Goal: Information Seeking & Learning: Learn about a topic

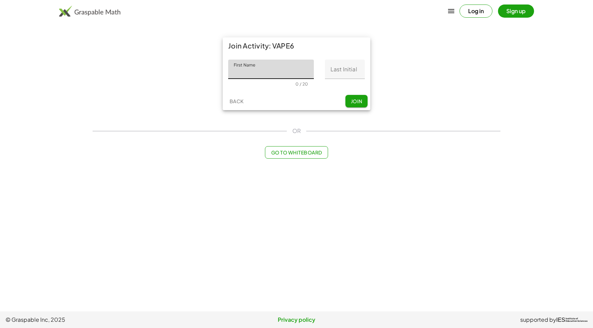
click at [265, 73] on input "First Name" at bounding box center [271, 69] width 86 height 19
type input "********"
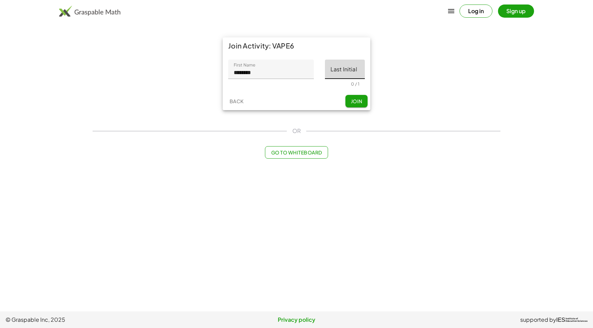
click at [351, 73] on input "Last Initial" at bounding box center [345, 69] width 40 height 19
type input "*"
click at [354, 103] on span "Join" at bounding box center [356, 101] width 11 height 6
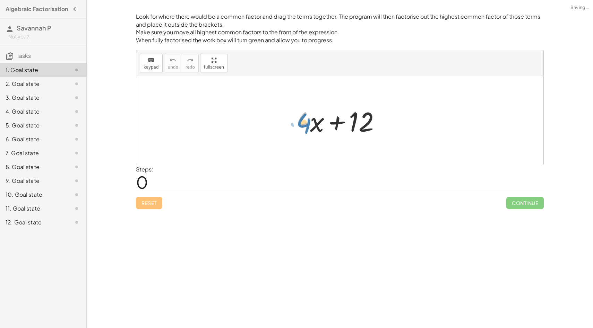
click at [310, 135] on div at bounding box center [343, 121] width 100 height 36
drag, startPoint x: 367, startPoint y: 120, endPoint x: 324, endPoint y: 119, distance: 42.6
click at [324, 119] on div at bounding box center [343, 121] width 100 height 36
drag, startPoint x: 317, startPoint y: 122, endPoint x: 391, endPoint y: 122, distance: 74.5
click at [391, 122] on div at bounding box center [343, 121] width 100 height 36
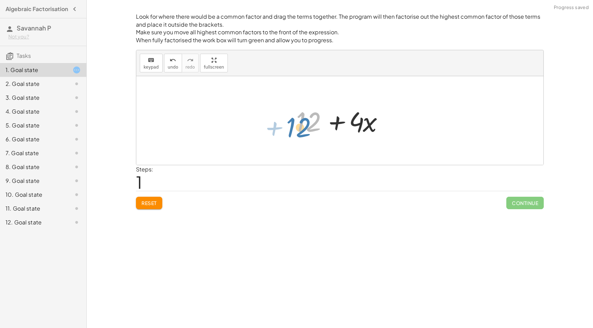
drag, startPoint x: 312, startPoint y: 121, endPoint x: 308, endPoint y: 127, distance: 7.1
click at [308, 127] on div at bounding box center [343, 121] width 100 height 36
drag, startPoint x: 334, startPoint y: 125, endPoint x: 298, endPoint y: 132, distance: 36.8
click at [298, 132] on div at bounding box center [343, 121] width 100 height 36
click at [364, 122] on div at bounding box center [343, 121] width 100 height 36
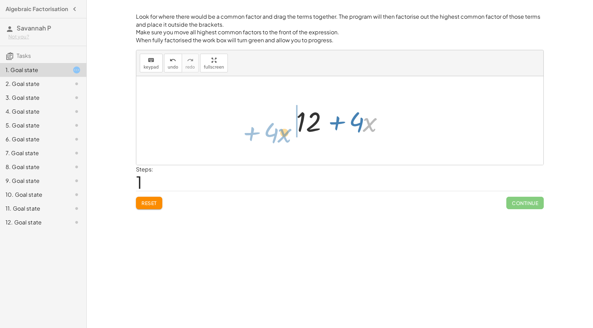
drag, startPoint x: 372, startPoint y: 125, endPoint x: 287, endPoint y: 135, distance: 85.6
drag, startPoint x: 319, startPoint y: 122, endPoint x: 346, endPoint y: 129, distance: 27.3
click at [346, 129] on div at bounding box center [343, 121] width 100 height 36
drag, startPoint x: 315, startPoint y: 127, endPoint x: 356, endPoint y: 122, distance: 40.9
click at [356, 122] on div at bounding box center [343, 121] width 100 height 36
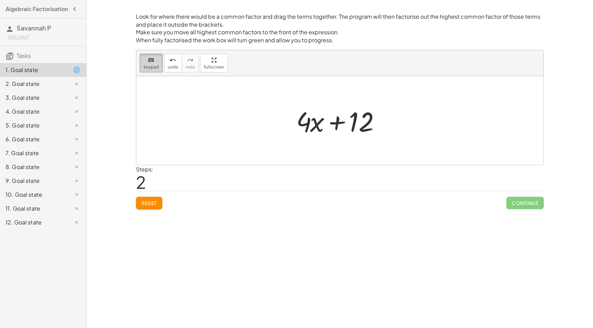
click at [145, 65] on span "keypad" at bounding box center [151, 67] width 15 height 5
click at [301, 152] on div at bounding box center [339, 120] width 407 height 89
click at [318, 122] on div at bounding box center [310, 121] width 28 height 32
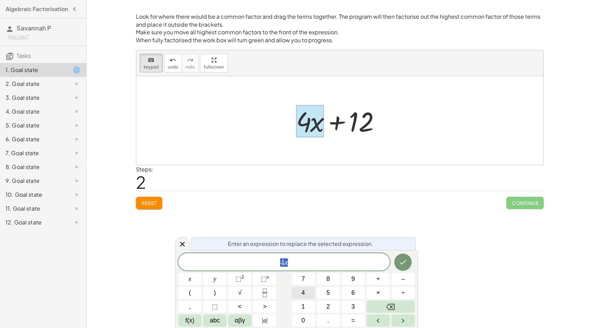
click at [302, 294] on span "4" at bounding box center [302, 292] width 3 height 9
click at [399, 268] on button "Done" at bounding box center [402, 262] width 17 height 17
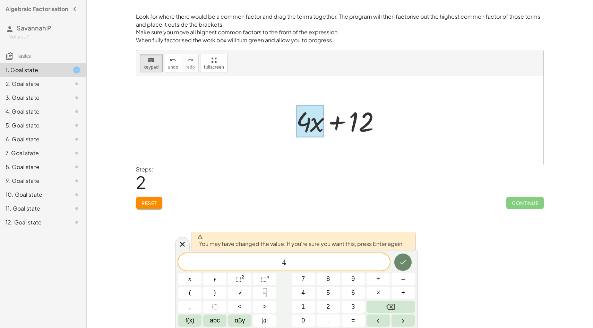
click at [399, 255] on button "Done" at bounding box center [402, 262] width 17 height 17
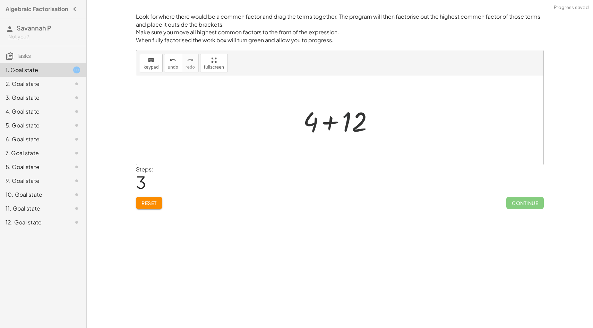
click at [353, 126] on div at bounding box center [343, 121] width 86 height 36
drag, startPoint x: 339, startPoint y: 130, endPoint x: 303, endPoint y: 129, distance: 36.1
click at [303, 129] on div "+ · 4 · x + 12 + 12 + · 4 · x + · 4 · x + 12 + 4 + 12 16 16" at bounding box center [339, 120] width 407 height 89
drag, startPoint x: 330, startPoint y: 130, endPoint x: 213, endPoint y: 128, distance: 116.9
click at [213, 128] on div "+ · 4 · x + 12 + 12 + · 4 · x + · 4 · x + 12 + 4 + 12 16 16" at bounding box center [339, 120] width 407 height 89
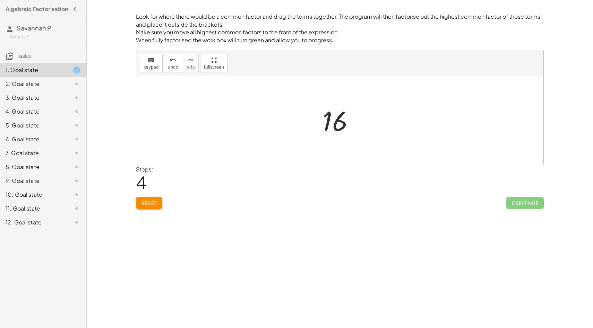
drag, startPoint x: 317, startPoint y: 122, endPoint x: 368, endPoint y: 127, distance: 51.5
click at [368, 127] on div "+ · 4 · x + 12 + 12 + · 4 · x + · 4 · x + 12 + 4 + 12 16" at bounding box center [339, 120] width 407 height 89
drag, startPoint x: 328, startPoint y: 123, endPoint x: 473, endPoint y: 132, distance: 145.9
drag, startPoint x: 333, startPoint y: 108, endPoint x: 484, endPoint y: 98, distance: 151.8
click at [483, 98] on div "+ · 4 · x + 12 + 12 + · 4 · x + · 4 · x + 12 + 4 + 12 16 16" at bounding box center [339, 120] width 407 height 89
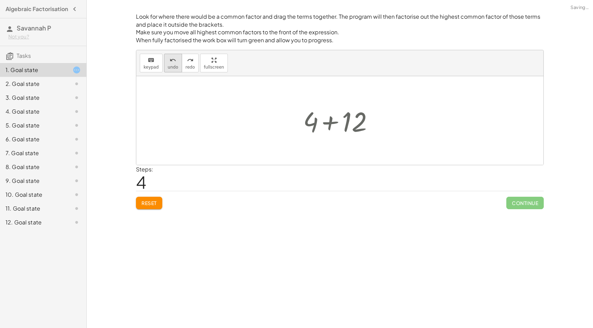
click at [175, 67] on span "undo" at bounding box center [173, 67] width 10 height 5
drag, startPoint x: 321, startPoint y: 125, endPoint x: 354, endPoint y: 126, distance: 32.9
click at [354, 126] on div at bounding box center [343, 121] width 100 height 36
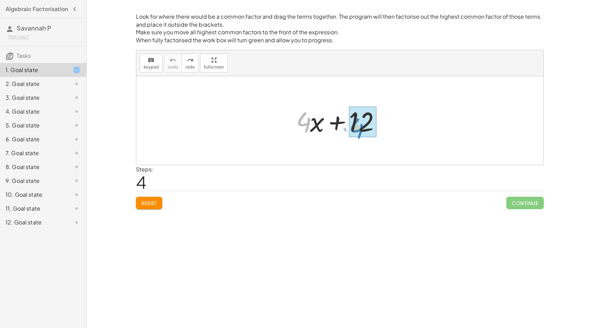
drag, startPoint x: 309, startPoint y: 126, endPoint x: 360, endPoint y: 129, distance: 51.1
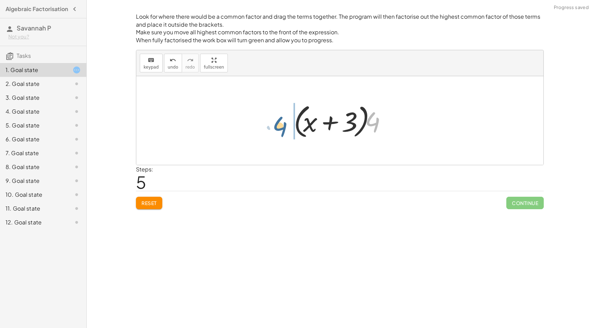
drag, startPoint x: 378, startPoint y: 129, endPoint x: 286, endPoint y: 126, distance: 92.3
click at [285, 126] on div "+ · 4 · x + 12 + · 4 · x + · 4 · 3 · 4 + · 4 x + 3 · ( )" at bounding box center [339, 120] width 113 height 43
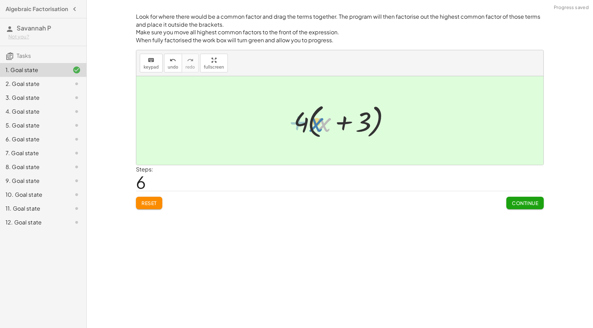
click at [323, 121] on div at bounding box center [342, 121] width 104 height 40
drag, startPoint x: 347, startPoint y: 133, endPoint x: 371, endPoint y: 135, distance: 23.4
click at [372, 135] on div at bounding box center [342, 121] width 104 height 40
drag, startPoint x: 323, startPoint y: 125, endPoint x: 381, endPoint y: 124, distance: 58.3
click at [381, 124] on div at bounding box center [342, 121] width 104 height 40
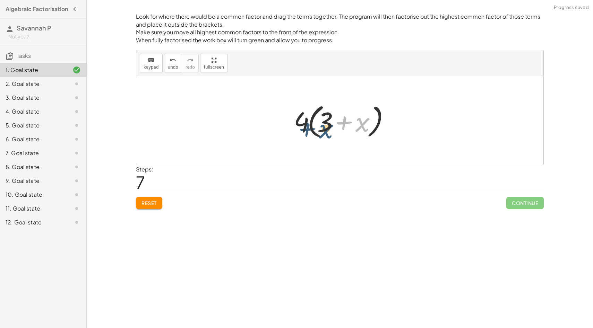
drag, startPoint x: 363, startPoint y: 124, endPoint x: 326, endPoint y: 131, distance: 37.7
click at [326, 131] on div at bounding box center [342, 121] width 104 height 40
drag, startPoint x: 327, startPoint y: 122, endPoint x: 375, endPoint y: 120, distance: 48.2
click at [375, 120] on div at bounding box center [342, 121] width 104 height 40
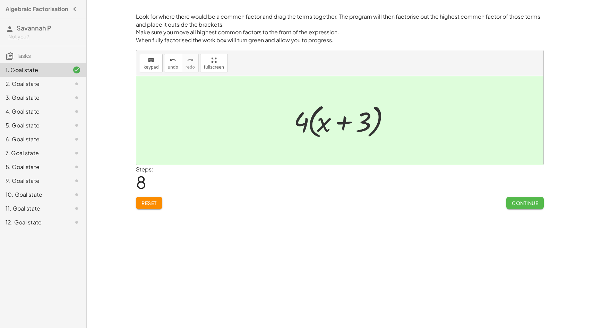
click at [513, 203] on span "Continue" at bounding box center [525, 203] width 26 height 6
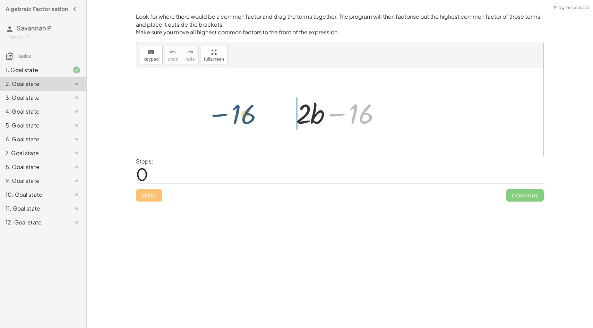
drag, startPoint x: 365, startPoint y: 116, endPoint x: 287, endPoint y: 115, distance: 78.4
click at [287, 115] on div "− 16 + · 2 · b − 16" at bounding box center [340, 112] width 108 height 39
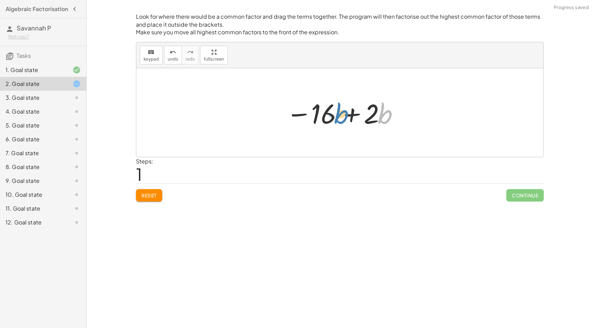
drag, startPoint x: 378, startPoint y: 114, endPoint x: 328, endPoint y: 114, distance: 49.9
click at [328, 114] on div at bounding box center [343, 113] width 120 height 36
drag, startPoint x: 373, startPoint y: 113, endPoint x: 341, endPoint y: 113, distance: 32.2
click at [341, 113] on div at bounding box center [343, 113] width 120 height 36
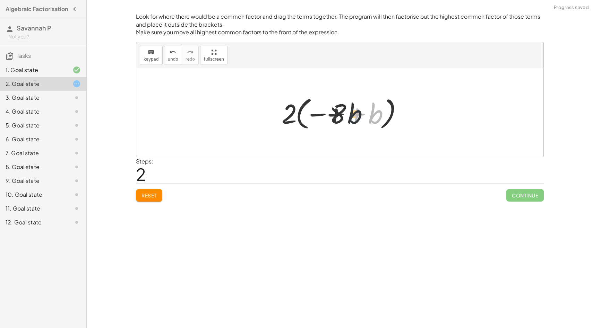
drag, startPoint x: 371, startPoint y: 117, endPoint x: 327, endPoint y: 113, distance: 44.2
click at [328, 113] on div at bounding box center [342, 113] width 129 height 38
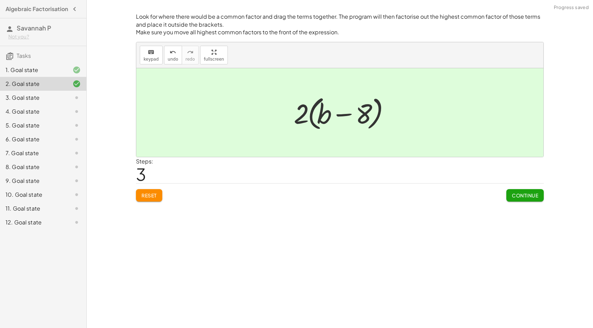
click at [529, 196] on span "Continue" at bounding box center [525, 195] width 26 height 6
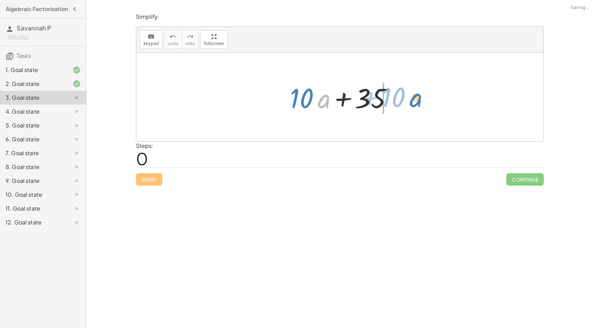
drag, startPoint x: 320, startPoint y: 100, endPoint x: 413, endPoint y: 99, distance: 93.3
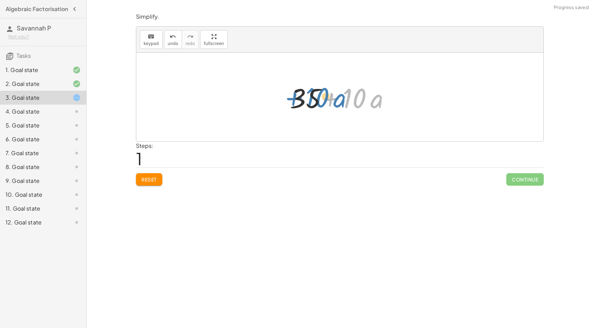
drag, startPoint x: 340, startPoint y: 104, endPoint x: 299, endPoint y: 103, distance: 40.9
click at [299, 103] on div at bounding box center [342, 97] width 112 height 36
drag, startPoint x: 358, startPoint y: 99, endPoint x: 311, endPoint y: 100, distance: 47.2
click at [311, 100] on div at bounding box center [342, 97] width 116 height 40
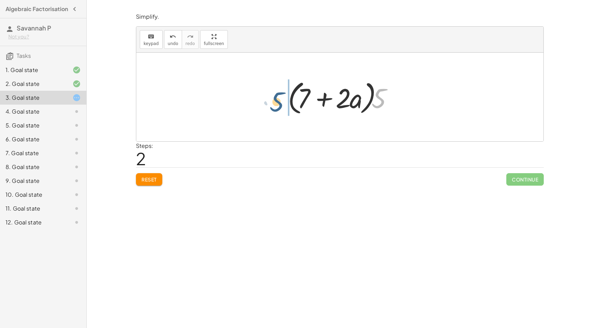
drag, startPoint x: 384, startPoint y: 94, endPoint x: 279, endPoint y: 97, distance: 105.8
click at [279, 97] on div "+ · 10 · a + 35 + 35 + · 10 · a + · 5 · 7 + · 5 · 2 · a · 5 + · a + · 5 7 · 2 ·…" at bounding box center [339, 97] width 125 height 43
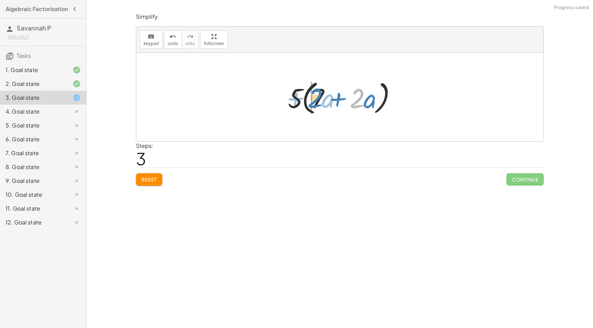
drag, startPoint x: 360, startPoint y: 95, endPoint x: 314, endPoint y: 95, distance: 45.1
click at [315, 95] on div at bounding box center [342, 97] width 116 height 40
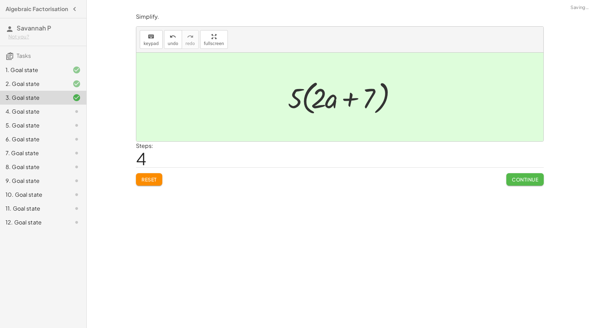
click at [516, 178] on span "Continue" at bounding box center [525, 179] width 26 height 6
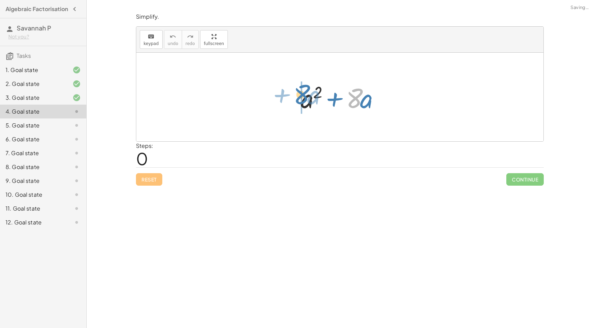
drag, startPoint x: 356, startPoint y: 102, endPoint x: 303, endPoint y: 98, distance: 52.8
click at [303, 98] on div at bounding box center [342, 97] width 91 height 36
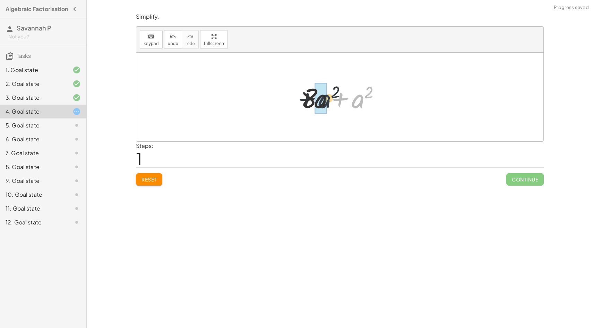
drag, startPoint x: 359, startPoint y: 100, endPoint x: 325, endPoint y: 100, distance: 34.0
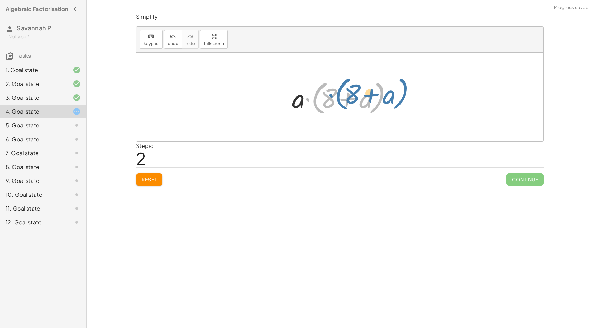
drag, startPoint x: 309, startPoint y: 98, endPoint x: 312, endPoint y: 102, distance: 4.7
click at [313, 102] on div at bounding box center [342, 97] width 108 height 40
drag, startPoint x: 362, startPoint y: 97, endPoint x: 333, endPoint y: 100, distance: 28.9
click at [332, 97] on div at bounding box center [342, 97] width 108 height 40
drag, startPoint x: 332, startPoint y: 99, endPoint x: 376, endPoint y: 100, distance: 44.4
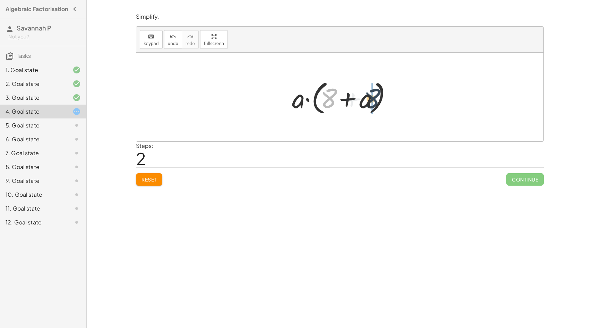
click at [376, 100] on div at bounding box center [342, 97] width 108 height 40
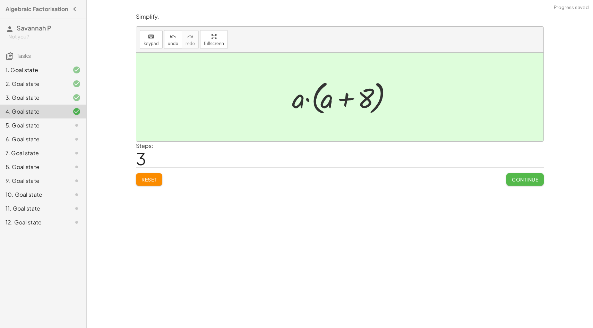
click at [529, 176] on button "Continue" at bounding box center [524, 179] width 37 height 12
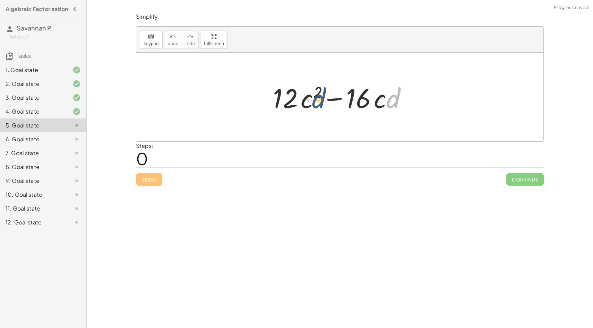
drag, startPoint x: 389, startPoint y: 99, endPoint x: 313, endPoint y: 99, distance: 75.2
click at [313, 99] on div at bounding box center [342, 97] width 146 height 36
drag, startPoint x: 355, startPoint y: 95, endPoint x: 302, endPoint y: 94, distance: 52.4
click at [303, 94] on div at bounding box center [342, 97] width 146 height 36
drag, startPoint x: 356, startPoint y: 96, endPoint x: 287, endPoint y: 94, distance: 69.4
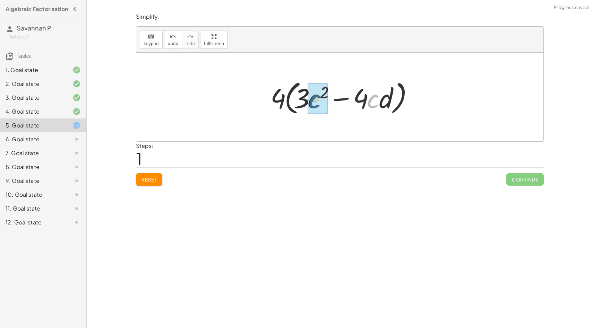
drag, startPoint x: 378, startPoint y: 100, endPoint x: 320, endPoint y: 100, distance: 58.2
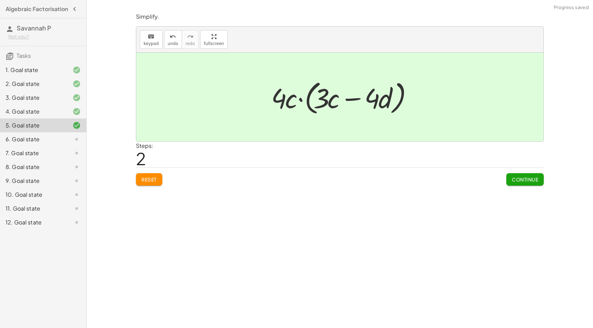
click at [517, 184] on button "Continue" at bounding box center [524, 179] width 37 height 12
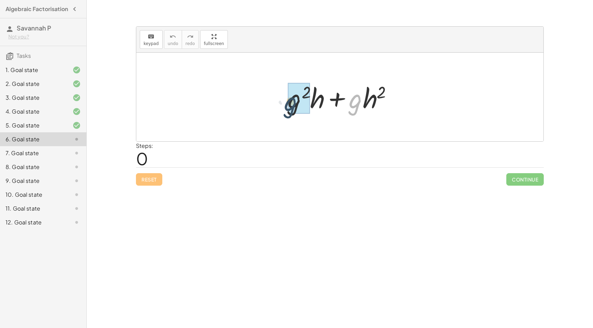
drag, startPoint x: 360, startPoint y: 102, endPoint x: 294, endPoint y: 105, distance: 65.9
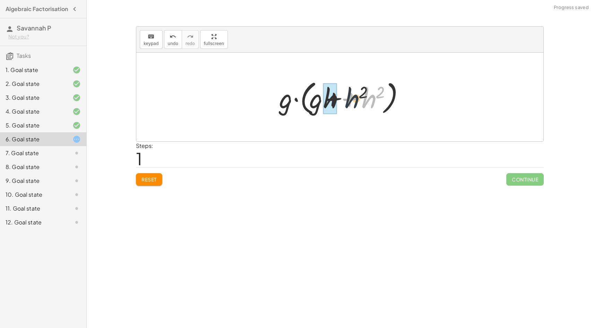
drag, startPoint x: 365, startPoint y: 96, endPoint x: 319, endPoint y: 97, distance: 46.8
click at [319, 97] on div at bounding box center [342, 97] width 133 height 40
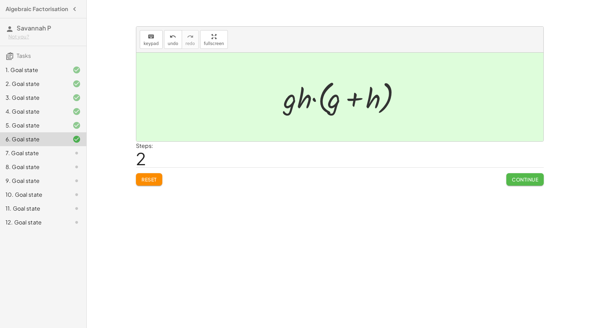
click at [525, 179] on span "Continue" at bounding box center [525, 179] width 26 height 6
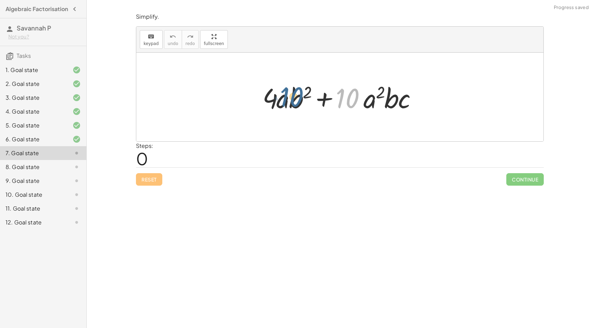
drag, startPoint x: 351, startPoint y: 101, endPoint x: 289, endPoint y: 101, distance: 61.4
click at [289, 100] on div at bounding box center [342, 97] width 167 height 36
drag, startPoint x: 348, startPoint y: 96, endPoint x: 273, endPoint y: 98, distance: 74.6
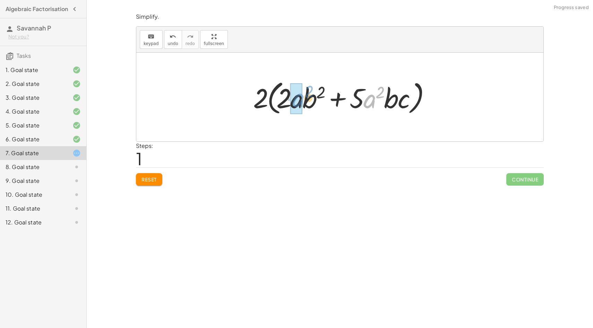
drag, startPoint x: 371, startPoint y: 97, endPoint x: 294, endPoint y: 96, distance: 77.0
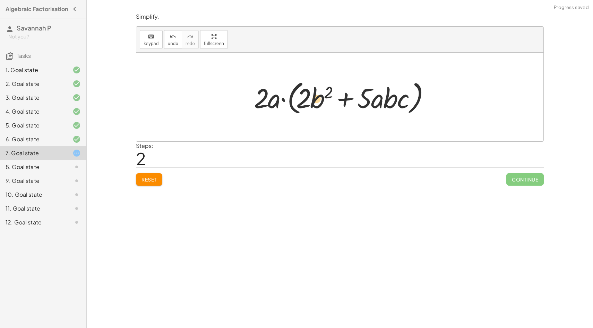
drag, startPoint x: 399, startPoint y: 99, endPoint x: 380, endPoint y: 90, distance: 21.4
click at [380, 90] on div at bounding box center [342, 97] width 184 height 40
drag, startPoint x: 402, startPoint y: 96, endPoint x: 299, endPoint y: 90, distance: 103.5
click at [299, 90] on div at bounding box center [342, 97] width 184 height 40
drag, startPoint x: 326, startPoint y: 99, endPoint x: 279, endPoint y: 94, distance: 47.1
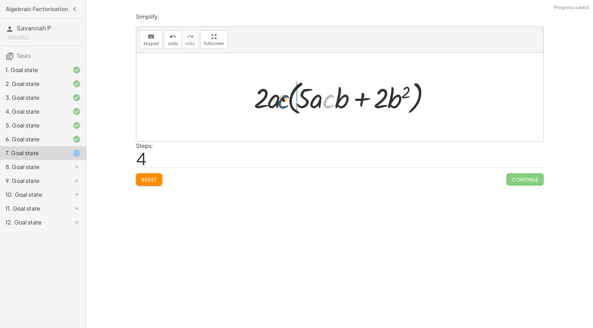
click at [279, 94] on div at bounding box center [342, 97] width 184 height 40
drag, startPoint x: 299, startPoint y: 102, endPoint x: 265, endPoint y: 102, distance: 34.0
click at [265, 102] on div at bounding box center [342, 97] width 184 height 40
drag, startPoint x: 338, startPoint y: 99, endPoint x: 262, endPoint y: 92, distance: 75.9
click at [262, 92] on div at bounding box center [342, 97] width 184 height 40
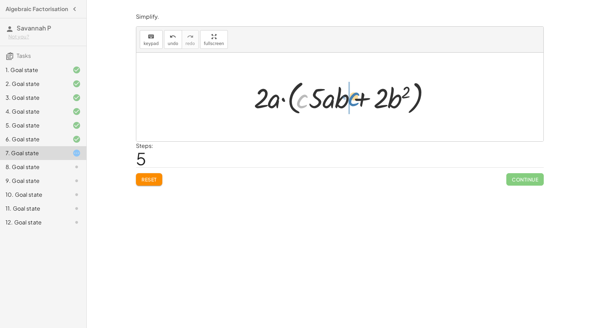
drag, startPoint x: 300, startPoint y: 102, endPoint x: 349, endPoint y: 100, distance: 50.0
drag, startPoint x: 406, startPoint y: 93, endPoint x: 345, endPoint y: 85, distance: 61.5
click at [346, 84] on div at bounding box center [342, 97] width 184 height 40
drag, startPoint x: 406, startPoint y: 90, endPoint x: 280, endPoint y: 89, distance: 126.2
click at [280, 89] on div at bounding box center [342, 97] width 184 height 40
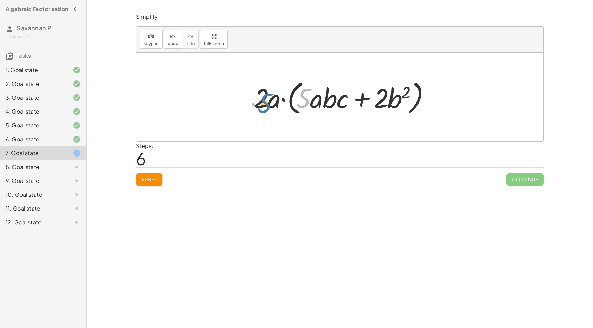
drag, startPoint x: 301, startPoint y: 95, endPoint x: 260, endPoint y: 99, distance: 41.1
click at [260, 99] on div at bounding box center [342, 97] width 184 height 40
drag, startPoint x: 305, startPoint y: 98, endPoint x: 379, endPoint y: 98, distance: 73.8
click at [379, 98] on div at bounding box center [342, 97] width 184 height 40
drag, startPoint x: 396, startPoint y: 101, endPoint x: 327, endPoint y: 96, distance: 69.1
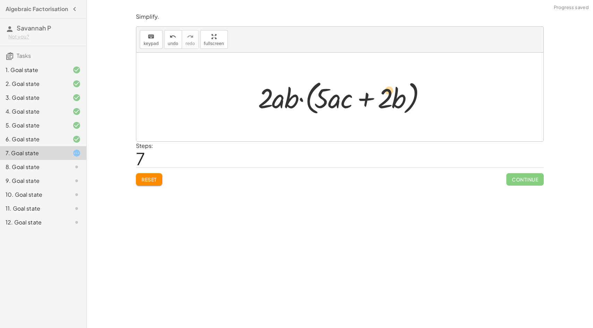
drag, startPoint x: 395, startPoint y: 101, endPoint x: 390, endPoint y: 92, distance: 10.1
click at [390, 92] on div at bounding box center [342, 97] width 176 height 40
drag, startPoint x: 383, startPoint y: 98, endPoint x: 324, endPoint y: 101, distance: 59.7
click at [324, 101] on div at bounding box center [342, 97] width 176 height 40
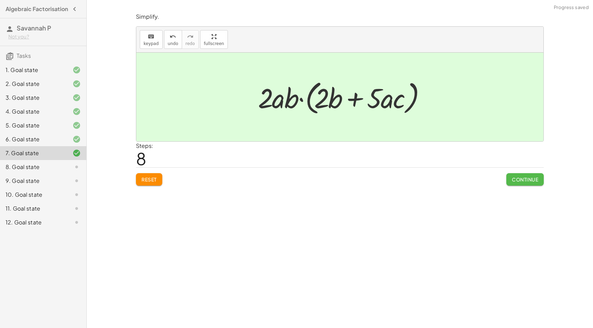
click at [520, 178] on span "Continue" at bounding box center [525, 179] width 26 height 6
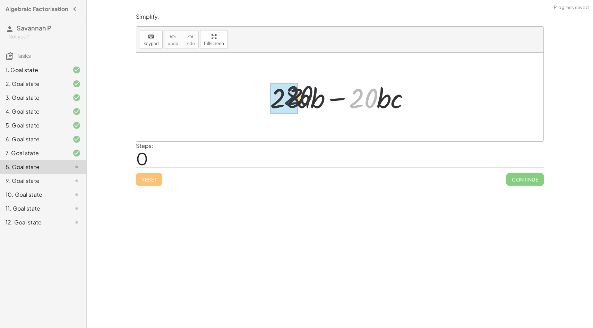
drag, startPoint x: 366, startPoint y: 100, endPoint x: 285, endPoint y: 97, distance: 80.8
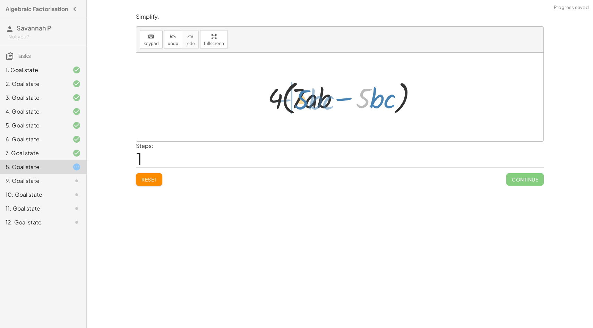
drag, startPoint x: 362, startPoint y: 97, endPoint x: 296, endPoint y: 99, distance: 65.2
click at [296, 99] on div at bounding box center [342, 97] width 156 height 40
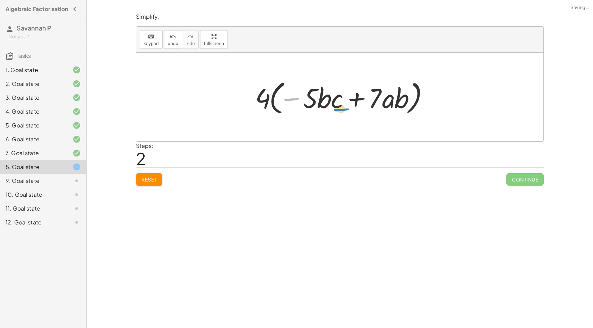
drag, startPoint x: 294, startPoint y: 99, endPoint x: 354, endPoint y: 105, distance: 59.9
click at [354, 105] on div at bounding box center [342, 97] width 181 height 40
drag, startPoint x: 387, startPoint y: 102, endPoint x: 326, endPoint y: 101, distance: 60.3
click at [326, 101] on div at bounding box center [342, 97] width 181 height 40
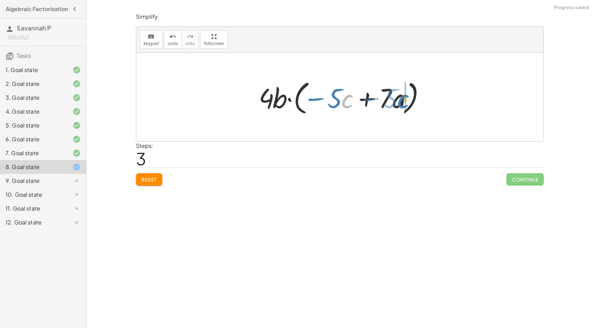
drag, startPoint x: 344, startPoint y: 97, endPoint x: 400, endPoint y: 97, distance: 55.8
click at [400, 97] on div at bounding box center [342, 97] width 174 height 40
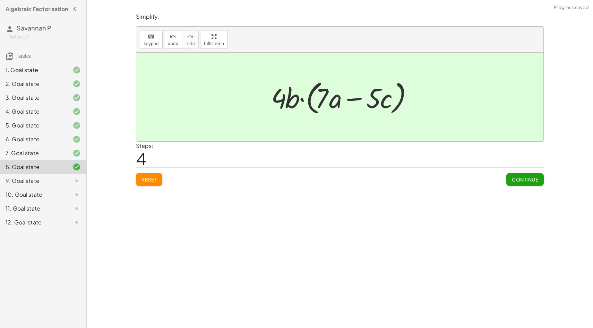
click at [521, 181] on span "Continue" at bounding box center [525, 179] width 26 height 6
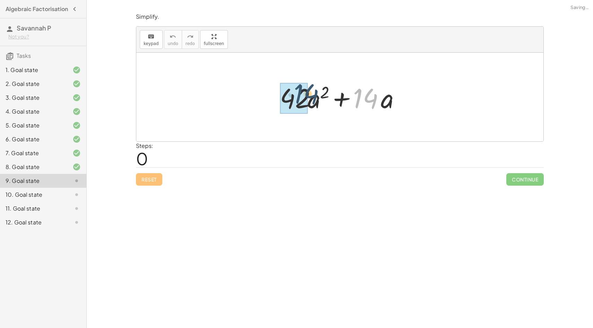
drag, startPoint x: 370, startPoint y: 100, endPoint x: 304, endPoint y: 97, distance: 66.3
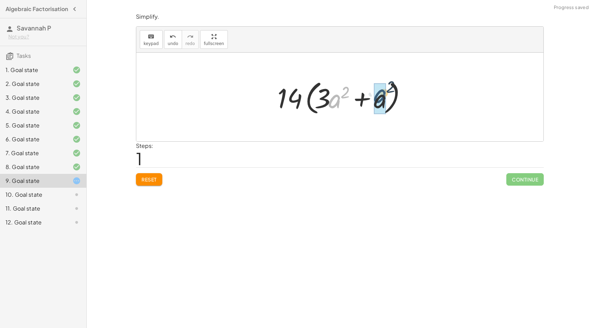
drag, startPoint x: 334, startPoint y: 100, endPoint x: 380, endPoint y: 95, distance: 46.4
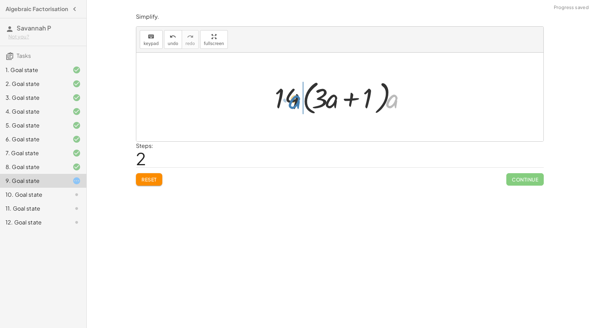
drag, startPoint x: 395, startPoint y: 103, endPoint x: 297, endPoint y: 103, distance: 97.4
click at [297, 103] on div at bounding box center [342, 97] width 142 height 40
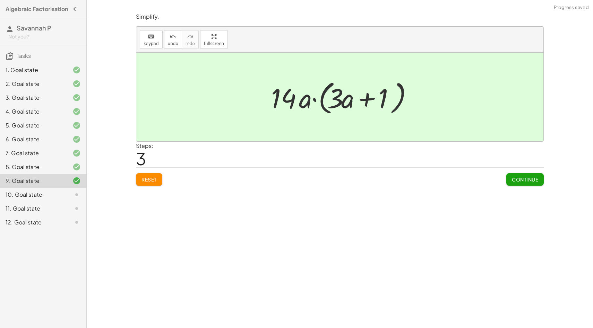
click at [541, 183] on button "Continue" at bounding box center [524, 179] width 37 height 12
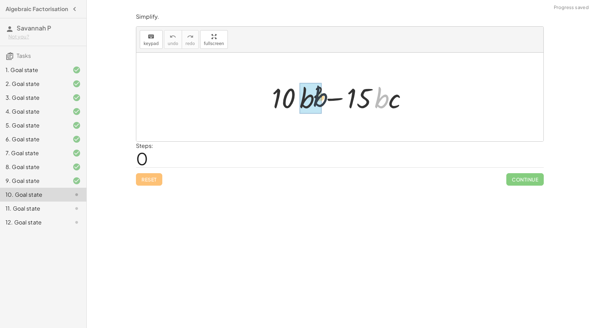
drag, startPoint x: 383, startPoint y: 101, endPoint x: 305, endPoint y: 100, distance: 77.7
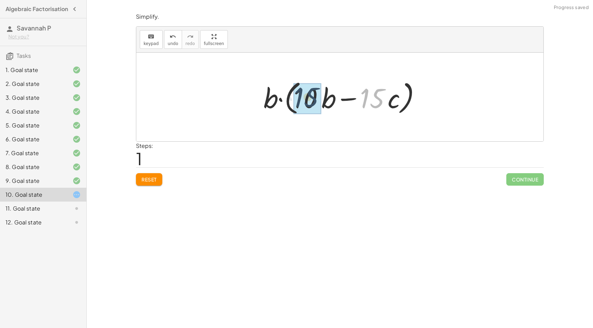
drag, startPoint x: 370, startPoint y: 96, endPoint x: 315, endPoint y: 96, distance: 54.8
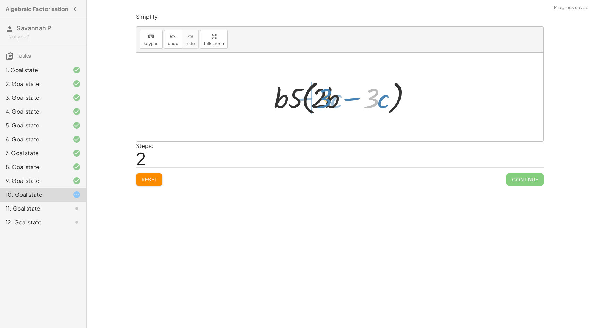
drag, startPoint x: 373, startPoint y: 100, endPoint x: 324, endPoint y: 100, distance: 49.6
click at [324, 100] on div at bounding box center [342, 97] width 144 height 40
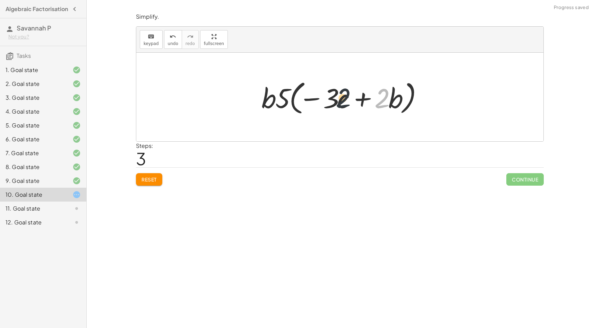
drag, startPoint x: 379, startPoint y: 103, endPoint x: 337, endPoint y: 103, distance: 42.6
click at [337, 103] on div at bounding box center [342, 97] width 169 height 40
click at [176, 45] on button "undo undo" at bounding box center [173, 39] width 18 height 19
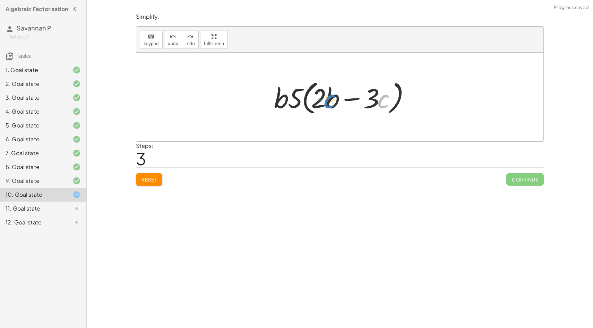
drag, startPoint x: 386, startPoint y: 103, endPoint x: 332, endPoint y: 103, distance: 53.4
click at [332, 103] on div at bounding box center [342, 97] width 144 height 40
drag, startPoint x: 297, startPoint y: 99, endPoint x: 284, endPoint y: 99, distance: 13.5
click at [284, 99] on div at bounding box center [342, 97] width 144 height 40
drag, startPoint x: 286, startPoint y: 100, endPoint x: 303, endPoint y: 100, distance: 17.0
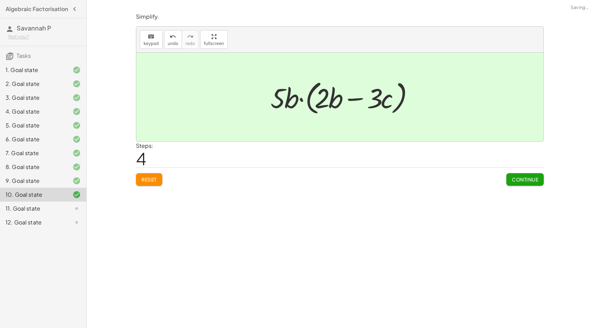
click at [533, 179] on span "Continue" at bounding box center [525, 179] width 26 height 6
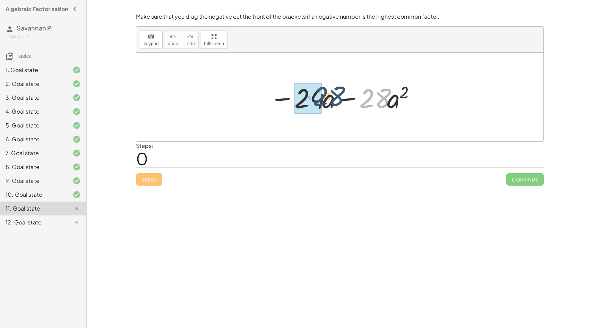
drag, startPoint x: 375, startPoint y: 94, endPoint x: 313, endPoint y: 92, distance: 62.1
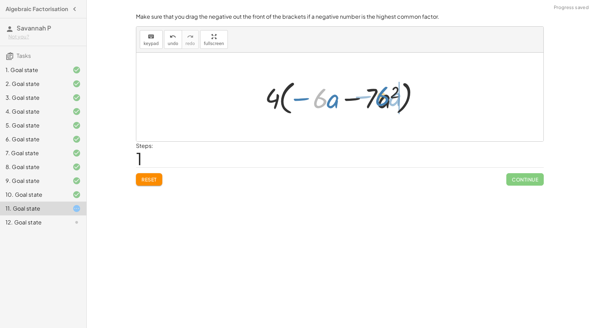
drag, startPoint x: 321, startPoint y: 99, endPoint x: 381, endPoint y: 97, distance: 60.7
click at [382, 97] on div at bounding box center [342, 97] width 162 height 40
drag, startPoint x: 374, startPoint y: 96, endPoint x: 303, endPoint y: 94, distance: 71.1
click at [303, 94] on div at bounding box center [342, 97] width 162 height 40
drag, startPoint x: 389, startPoint y: 100, endPoint x: 330, endPoint y: 97, distance: 59.0
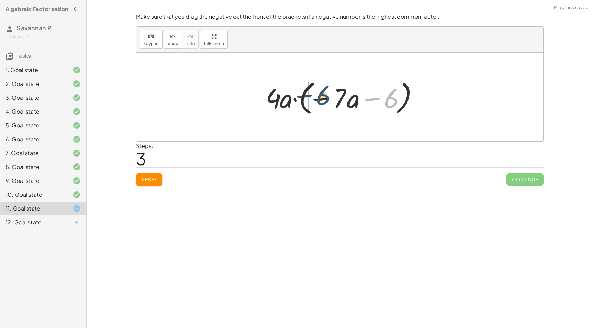
drag, startPoint x: 392, startPoint y: 97, endPoint x: 323, endPoint y: 93, distance: 69.4
click at [323, 93] on div at bounding box center [342, 97] width 161 height 40
drag, startPoint x: 390, startPoint y: 95, endPoint x: 386, endPoint y: 103, distance: 9.0
click at [386, 103] on div at bounding box center [342, 97] width 161 height 40
drag, startPoint x: 378, startPoint y: 98, endPoint x: 341, endPoint y: 98, distance: 36.1
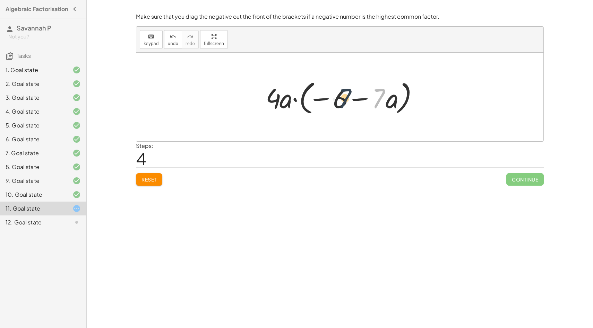
click at [341, 98] on div at bounding box center [342, 97] width 161 height 40
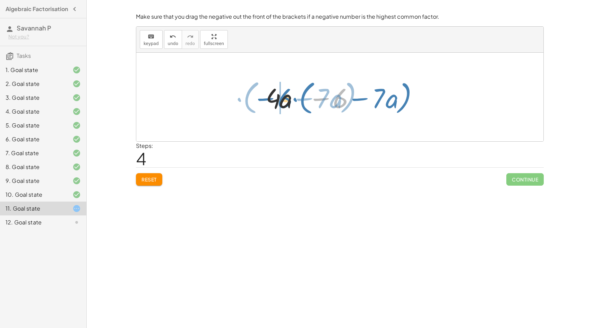
drag, startPoint x: 337, startPoint y: 99, endPoint x: 276, endPoint y: 99, distance: 61.4
click at [276, 98] on div at bounding box center [342, 97] width 161 height 40
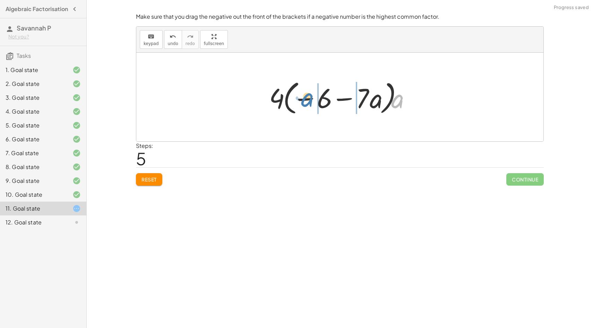
drag, startPoint x: 395, startPoint y: 104, endPoint x: 320, endPoint y: 99, distance: 75.4
click at [320, 99] on div at bounding box center [343, 97] width 154 height 40
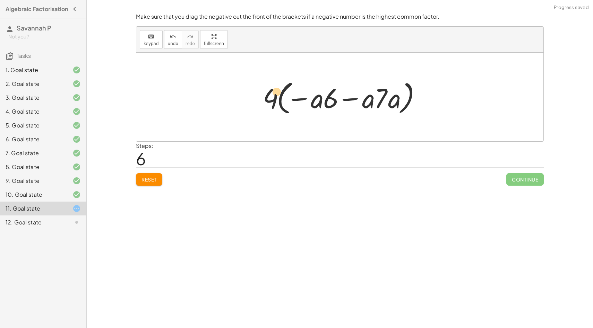
drag, startPoint x: 370, startPoint y: 100, endPoint x: 273, endPoint y: 95, distance: 96.9
click at [273, 94] on div at bounding box center [342, 97] width 166 height 40
drag, startPoint x: 396, startPoint y: 103, endPoint x: 270, endPoint y: 102, distance: 126.2
click at [270, 102] on div at bounding box center [342, 97] width 166 height 40
drag, startPoint x: 372, startPoint y: 104, endPoint x: 275, endPoint y: 100, distance: 97.2
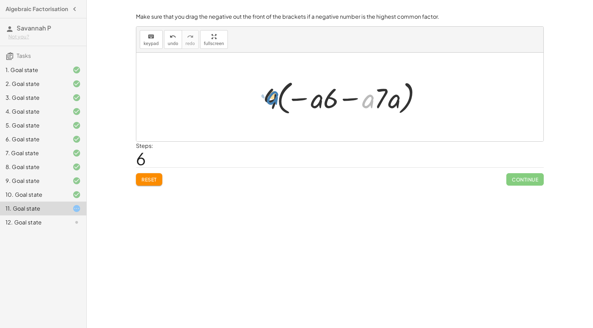
click at [275, 100] on div at bounding box center [342, 97] width 166 height 40
drag, startPoint x: 371, startPoint y: 103, endPoint x: 324, endPoint y: 101, distance: 46.8
click at [324, 101] on div at bounding box center [342, 97] width 166 height 40
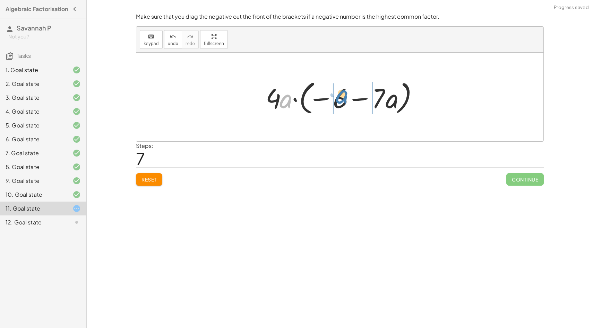
drag, startPoint x: 287, startPoint y: 106, endPoint x: 346, endPoint y: 101, distance: 58.8
click at [346, 101] on div at bounding box center [342, 97] width 161 height 40
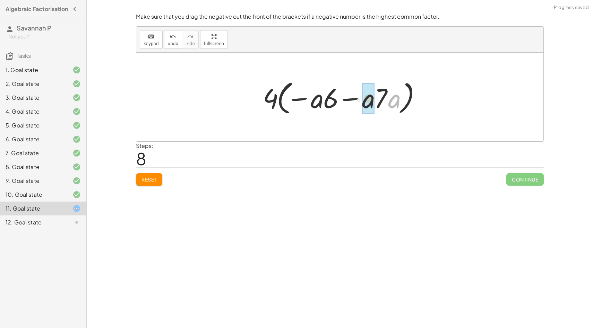
drag, startPoint x: 395, startPoint y: 104, endPoint x: 368, endPoint y: 103, distance: 26.7
drag, startPoint x: 370, startPoint y: 103, endPoint x: 395, endPoint y: 103, distance: 25.0
click at [395, 103] on div at bounding box center [342, 97] width 162 height 40
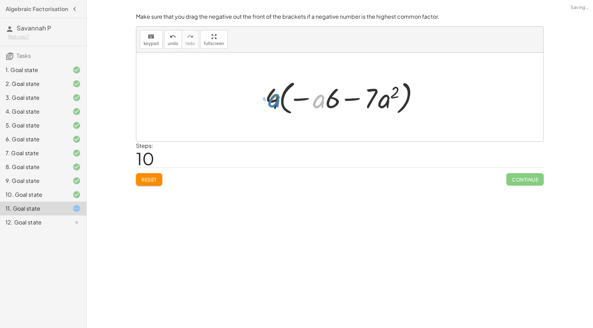
drag, startPoint x: 321, startPoint y: 101, endPoint x: 277, endPoint y: 101, distance: 44.4
click at [277, 101] on div at bounding box center [342, 97] width 162 height 40
drag, startPoint x: 317, startPoint y: 100, endPoint x: 382, endPoint y: 102, distance: 65.5
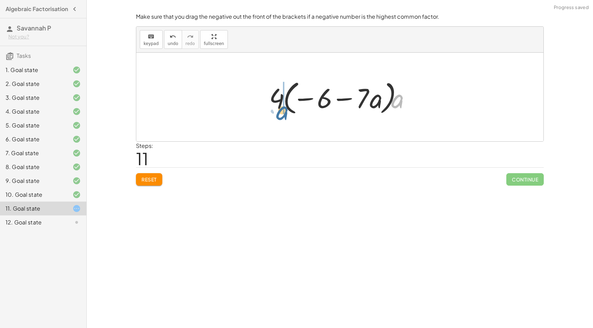
drag, startPoint x: 400, startPoint y: 104, endPoint x: 283, endPoint y: 113, distance: 117.5
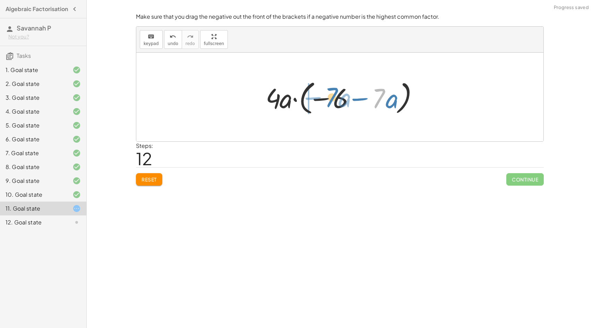
drag, startPoint x: 377, startPoint y: 103, endPoint x: 324, endPoint y: 102, distance: 53.1
click at [324, 102] on div at bounding box center [342, 97] width 161 height 40
drag, startPoint x: 394, startPoint y: 102, endPoint x: 405, endPoint y: 100, distance: 11.6
click at [405, 100] on div at bounding box center [342, 97] width 161 height 40
drag, startPoint x: 344, startPoint y: 99, endPoint x: 274, endPoint y: 98, distance: 69.7
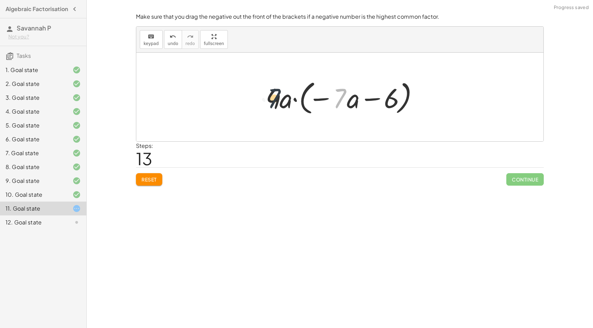
click at [274, 98] on div at bounding box center [342, 97] width 161 height 40
drag, startPoint x: 269, startPoint y: 98, endPoint x: 345, endPoint y: 98, distance: 75.9
click at [345, 98] on div at bounding box center [342, 97] width 161 height 40
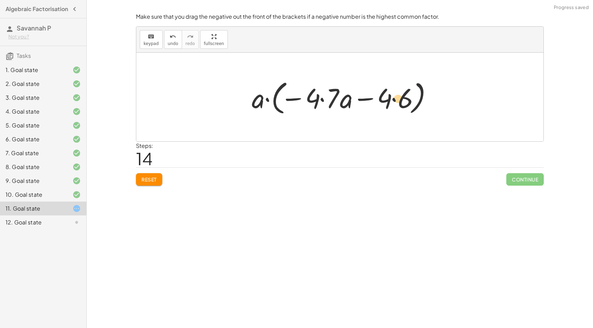
drag, startPoint x: 401, startPoint y: 98, endPoint x: 396, endPoint y: 97, distance: 5.6
click at [396, 97] on div at bounding box center [342, 97] width 188 height 40
drag, startPoint x: 335, startPoint y: 93, endPoint x: 249, endPoint y: 94, distance: 85.6
click at [249, 94] on div at bounding box center [342, 97] width 188 height 40
drag, startPoint x: 329, startPoint y: 97, endPoint x: 239, endPoint y: 102, distance: 90.3
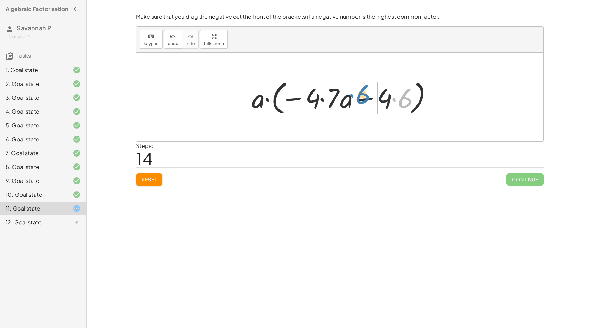
drag, startPoint x: 405, startPoint y: 99, endPoint x: 363, endPoint y: 95, distance: 42.8
click at [363, 95] on div at bounding box center [342, 97] width 188 height 40
drag, startPoint x: 384, startPoint y: 95, endPoint x: 313, endPoint y: 92, distance: 71.5
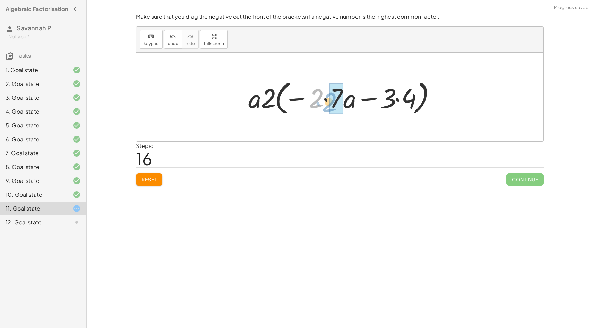
drag, startPoint x: 315, startPoint y: 100, endPoint x: 327, endPoint y: 103, distance: 11.9
click at [327, 103] on div at bounding box center [342, 97] width 195 height 40
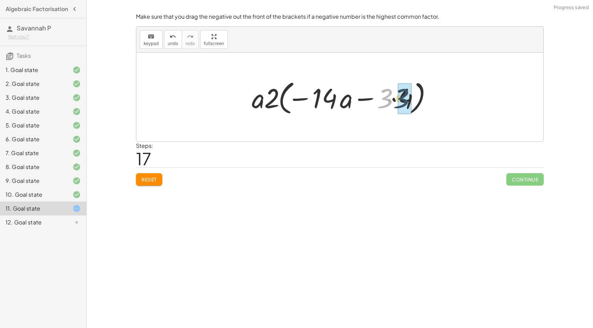
drag, startPoint x: 388, startPoint y: 94, endPoint x: 405, endPoint y: 95, distance: 17.0
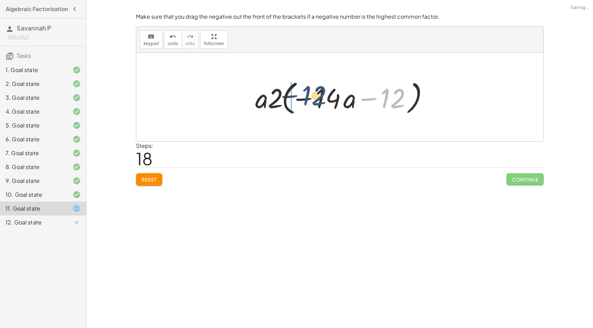
drag, startPoint x: 397, startPoint y: 96, endPoint x: 314, endPoint y: 93, distance: 82.2
click at [314, 93] on div at bounding box center [342, 97] width 181 height 40
drag, startPoint x: 382, startPoint y: 95, endPoint x: 311, endPoint y: 95, distance: 71.1
click at [311, 95] on div at bounding box center [342, 97] width 181 height 40
drag, startPoint x: 389, startPoint y: 96, endPoint x: 323, endPoint y: 97, distance: 66.6
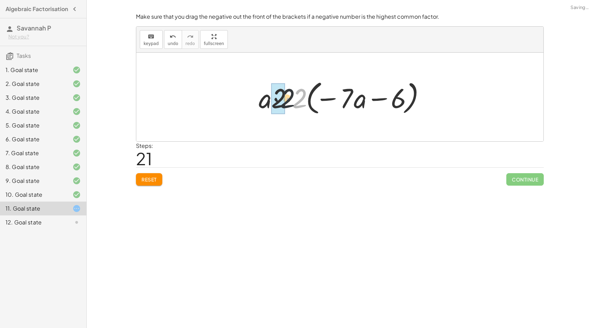
drag, startPoint x: 300, startPoint y: 100, endPoint x: 273, endPoint y: 100, distance: 27.0
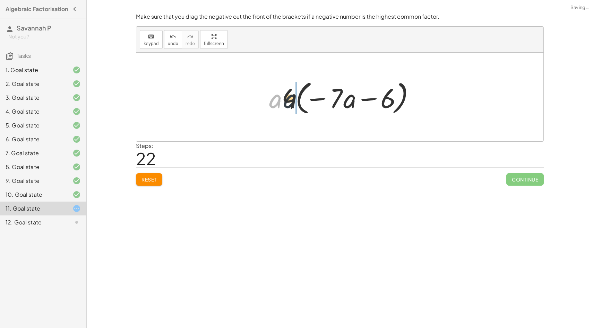
drag, startPoint x: 275, startPoint y: 99, endPoint x: 295, endPoint y: 100, distance: 20.5
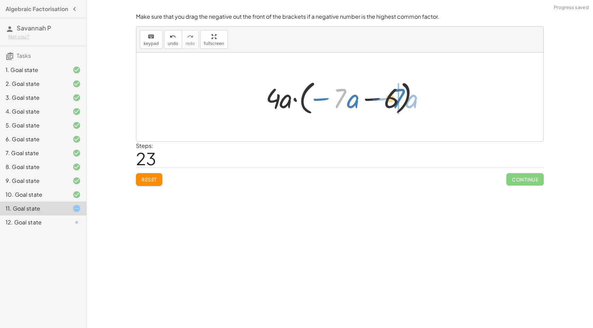
drag, startPoint x: 338, startPoint y: 97, endPoint x: 406, endPoint y: 97, distance: 67.6
click at [406, 97] on div at bounding box center [342, 97] width 161 height 40
drag, startPoint x: 340, startPoint y: 103, endPoint x: 378, endPoint y: 103, distance: 38.1
click at [378, 103] on div at bounding box center [342, 97] width 161 height 40
drag, startPoint x: 389, startPoint y: 102, endPoint x: 338, endPoint y: 103, distance: 51.3
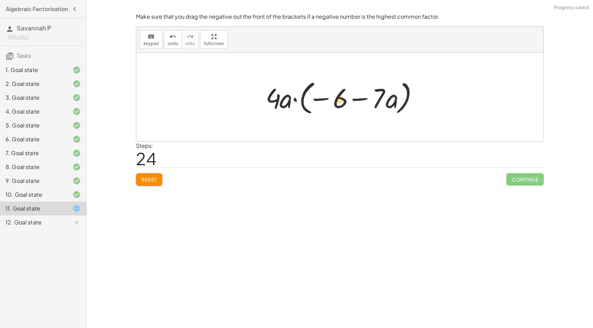
click at [338, 103] on div at bounding box center [342, 97] width 161 height 40
drag, startPoint x: 393, startPoint y: 100, endPoint x: 299, endPoint y: 100, distance: 94.0
click at [299, 100] on div at bounding box center [342, 97] width 161 height 40
drag, startPoint x: 283, startPoint y: 103, endPoint x: 388, endPoint y: 100, distance: 104.8
click at [388, 100] on div at bounding box center [342, 97] width 161 height 40
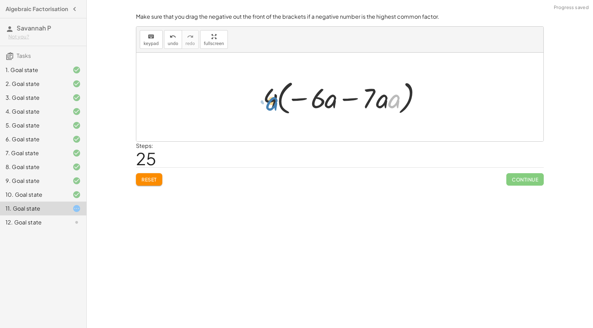
drag, startPoint x: 399, startPoint y: 100, endPoint x: 275, endPoint y: 102, distance: 124.5
click at [276, 102] on div at bounding box center [342, 97] width 166 height 40
drag, startPoint x: 395, startPoint y: 102, endPoint x: 326, endPoint y: 103, distance: 68.7
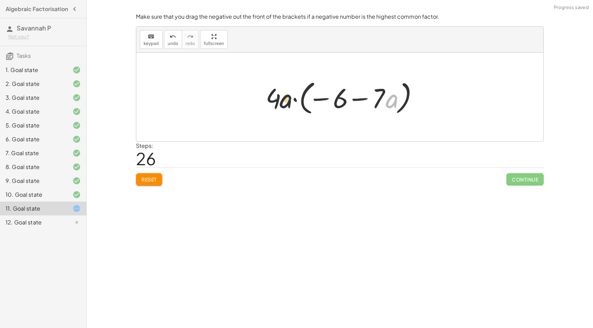
drag, startPoint x: 393, startPoint y: 100, endPoint x: 288, endPoint y: 100, distance: 104.7
click at [288, 100] on div at bounding box center [342, 97] width 161 height 40
drag, startPoint x: 282, startPoint y: 100, endPoint x: 400, endPoint y: 98, distance: 118.2
click at [400, 98] on div at bounding box center [342, 97] width 161 height 40
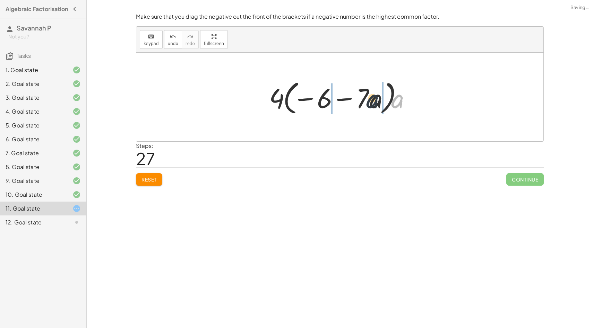
drag, startPoint x: 399, startPoint y: 99, endPoint x: 372, endPoint y: 98, distance: 27.0
click at [372, 98] on div at bounding box center [343, 97] width 154 height 40
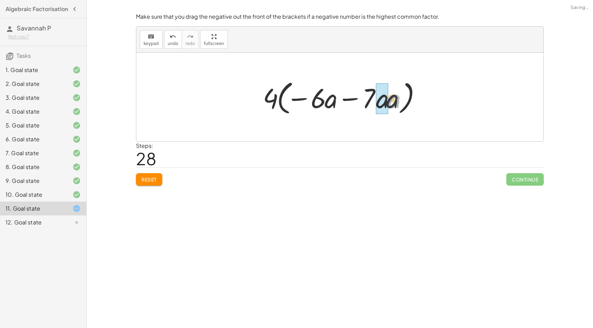
drag, startPoint x: 396, startPoint y: 99, endPoint x: 387, endPoint y: 98, distance: 8.7
drag, startPoint x: 333, startPoint y: 104, endPoint x: 351, endPoint y: 102, distance: 18.5
click at [339, 103] on div at bounding box center [342, 97] width 162 height 40
drag, startPoint x: 327, startPoint y: 97, endPoint x: 374, endPoint y: 97, distance: 46.8
click at [374, 97] on div at bounding box center [342, 97] width 162 height 40
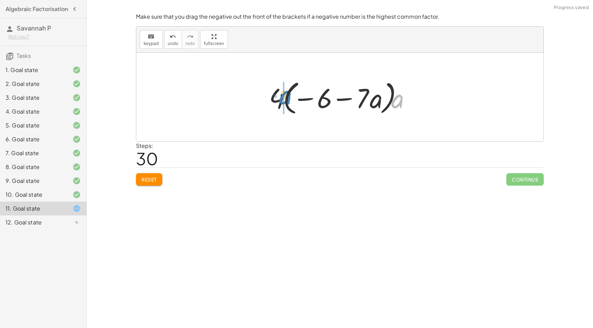
drag, startPoint x: 397, startPoint y: 102, endPoint x: 284, endPoint y: 98, distance: 113.4
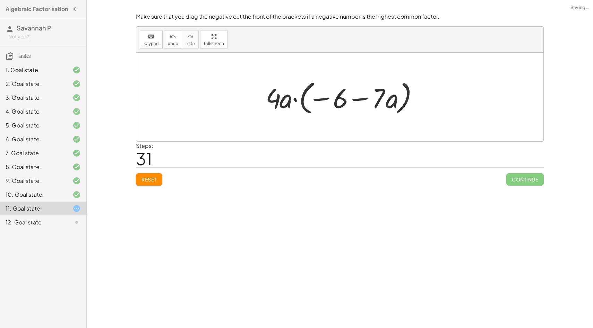
click at [149, 181] on span "Reset" at bounding box center [148, 179] width 15 height 6
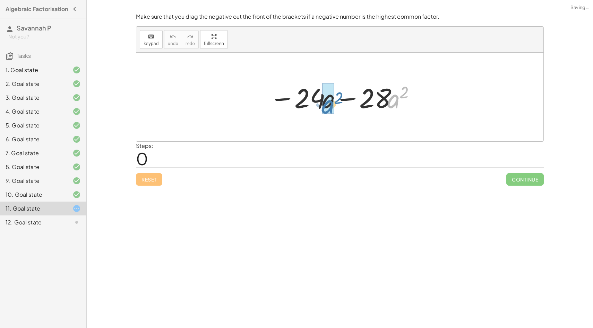
drag, startPoint x: 397, startPoint y: 97, endPoint x: 331, endPoint y: 102, distance: 66.7
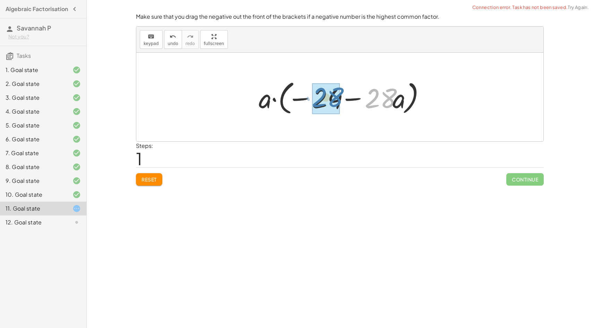
drag, startPoint x: 382, startPoint y: 97, endPoint x: 326, endPoint y: 95, distance: 56.2
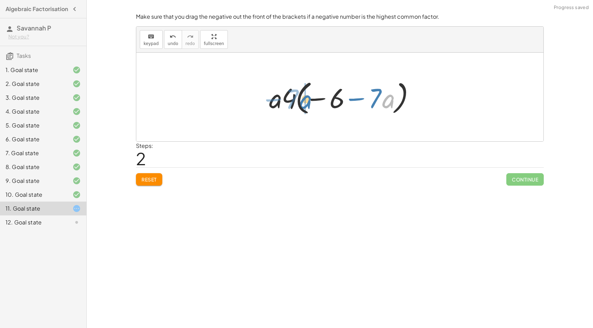
drag, startPoint x: 386, startPoint y: 105, endPoint x: 302, endPoint y: 104, distance: 84.6
click at [302, 104] on div at bounding box center [343, 97] width 154 height 40
drag, startPoint x: 286, startPoint y: 101, endPoint x: 270, endPoint y: 101, distance: 15.9
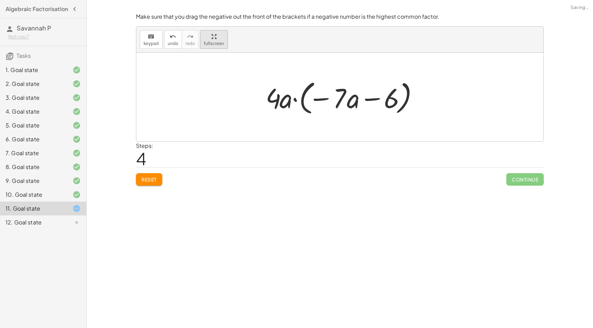
click at [210, 81] on div "keyboard keypad undo undo redo redo fullscreen − · 24 · a − · 28 · a 2 − · 24 ·…" at bounding box center [339, 84] width 407 height 115
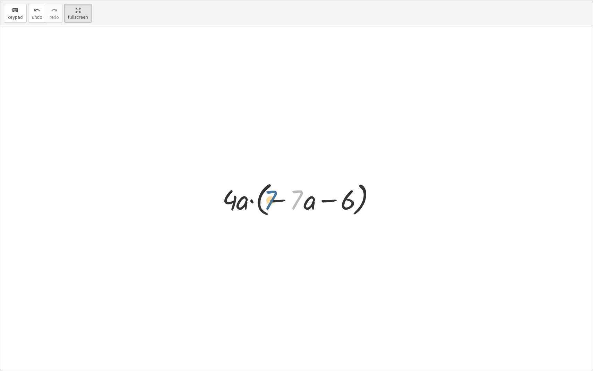
drag, startPoint x: 300, startPoint y: 206, endPoint x: 271, endPoint y: 206, distance: 28.4
click at [271, 206] on div at bounding box center [299, 199] width 161 height 40
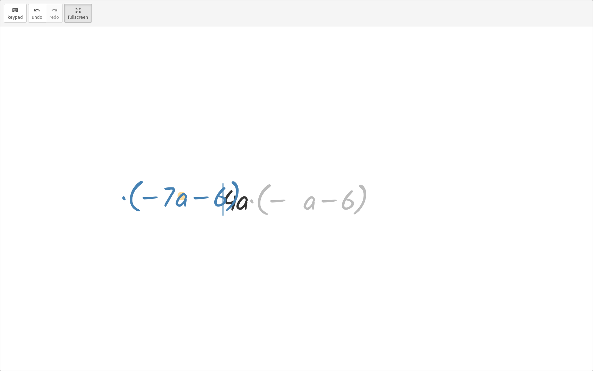
drag, startPoint x: 256, startPoint y: 199, endPoint x: 126, endPoint y: 196, distance: 130.1
click at [126, 196] on div "− · 24 · a − · 28 · a 2 − · 24 · a − · 28 · a · a · a · ( − 24 − · 28 · a ) · a…" at bounding box center [296, 198] width 592 height 344
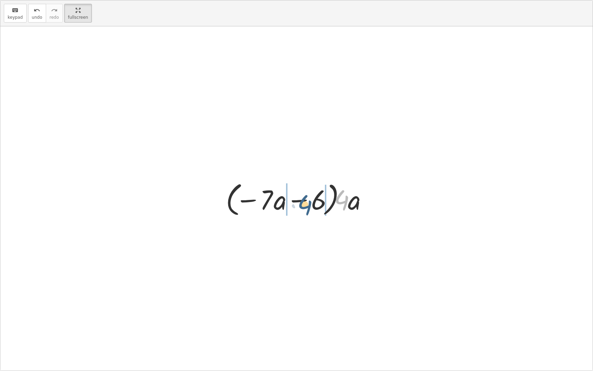
drag, startPoint x: 338, startPoint y: 200, endPoint x: 301, endPoint y: 205, distance: 37.4
click at [301, 205] on div at bounding box center [299, 199] width 154 height 40
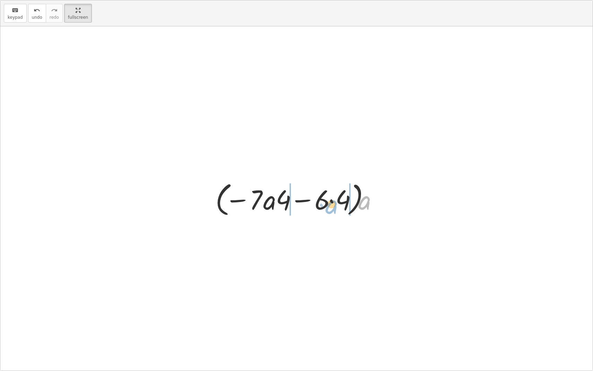
drag, startPoint x: 358, startPoint y: 201, endPoint x: 324, endPoint y: 202, distance: 34.3
click at [325, 202] on div at bounding box center [299, 199] width 174 height 40
drag, startPoint x: 362, startPoint y: 200, endPoint x: 289, endPoint y: 205, distance: 72.6
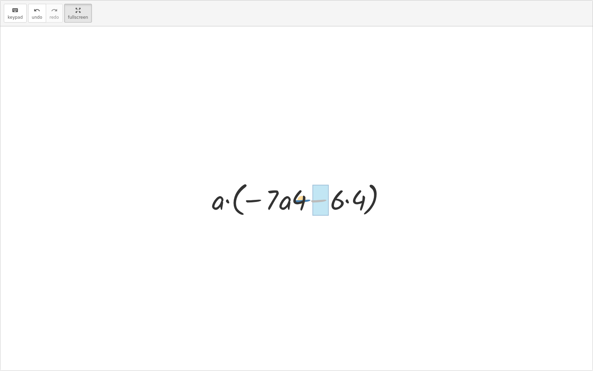
drag, startPoint x: 310, startPoint y: 204, endPoint x: 294, endPoint y: 204, distance: 15.9
click at [294, 204] on div at bounding box center [298, 199] width 181 height 40
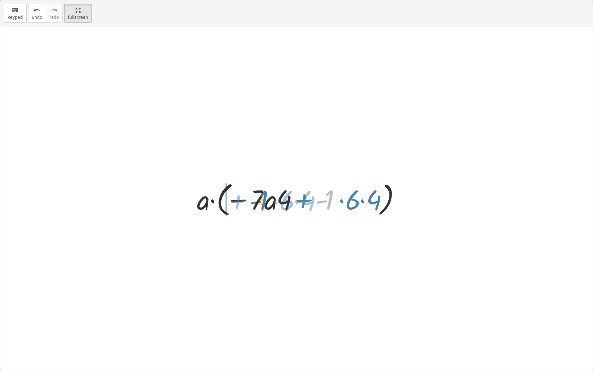
drag, startPoint x: 327, startPoint y: 203, endPoint x: 261, endPoint y: 204, distance: 66.2
click at [261, 204] on div at bounding box center [298, 199] width 211 height 40
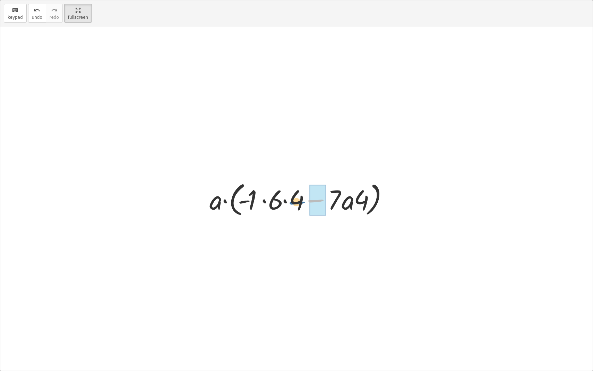
drag, startPoint x: 314, startPoint y: 197, endPoint x: 295, endPoint y: 199, distance: 19.2
click at [295, 199] on div at bounding box center [299, 199] width 187 height 40
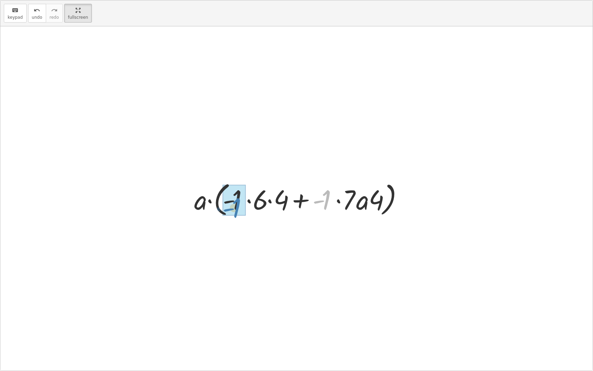
drag, startPoint x: 322, startPoint y: 197, endPoint x: 232, endPoint y: 205, distance: 90.5
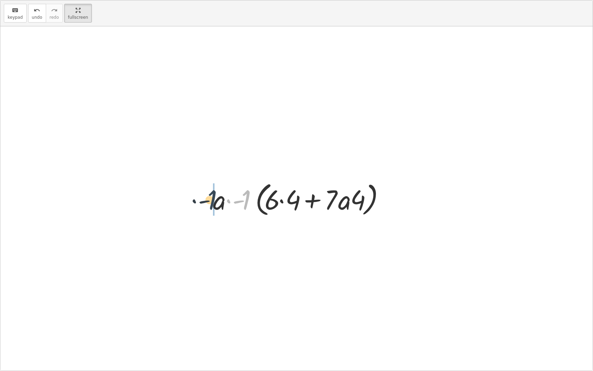
drag, startPoint x: 245, startPoint y: 202, endPoint x: 207, endPoint y: 202, distance: 38.1
drag, startPoint x: 361, startPoint y: 201, endPoint x: 336, endPoint y: 201, distance: 24.3
drag, startPoint x: 291, startPoint y: 200, endPoint x: 278, endPoint y: 200, distance: 12.8
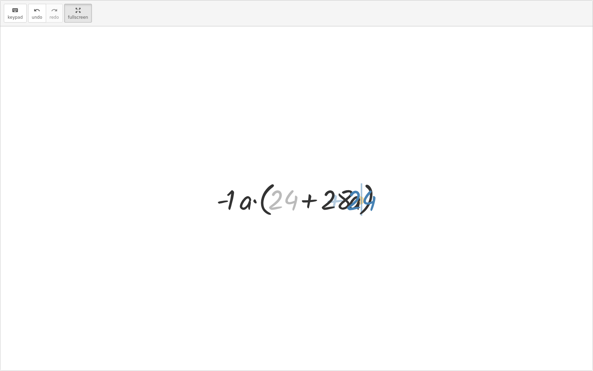
drag, startPoint x: 278, startPoint y: 200, endPoint x: 354, endPoint y: 201, distance: 76.3
click at [354, 201] on div at bounding box center [299, 199] width 173 height 40
drag, startPoint x: 343, startPoint y: 201, endPoint x: 329, endPoint y: 201, distance: 14.6
click at [329, 201] on div at bounding box center [299, 199] width 173 height 40
click at [328, 201] on div at bounding box center [299, 199] width 173 height 40
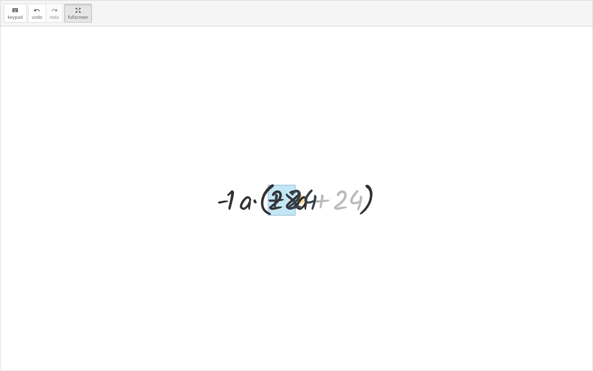
drag, startPoint x: 353, startPoint y: 199, endPoint x: 286, endPoint y: 198, distance: 66.9
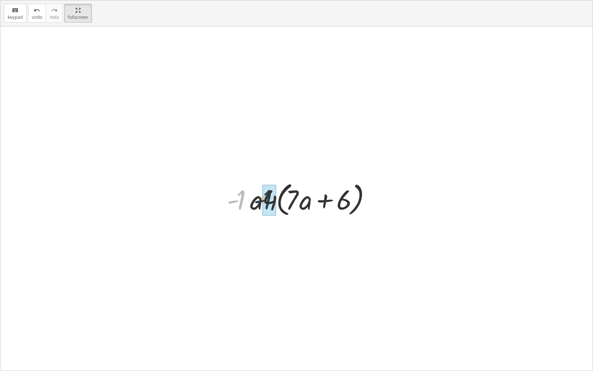
drag, startPoint x: 242, startPoint y: 201, endPoint x: 264, endPoint y: 201, distance: 21.8
drag, startPoint x: 234, startPoint y: 201, endPoint x: 265, endPoint y: 203, distance: 31.6
click at [265, 203] on div at bounding box center [299, 199] width 145 height 40
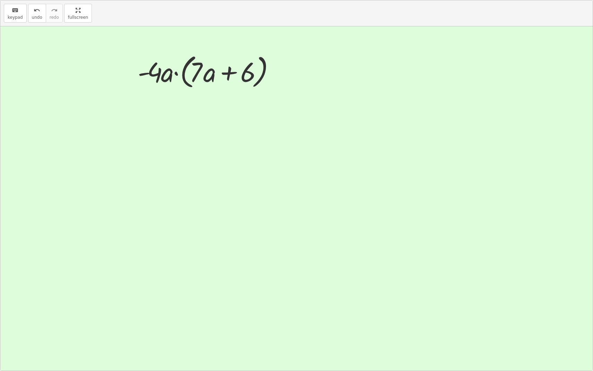
drag, startPoint x: 75, startPoint y: 17, endPoint x: 75, endPoint y: -25, distance: 42.3
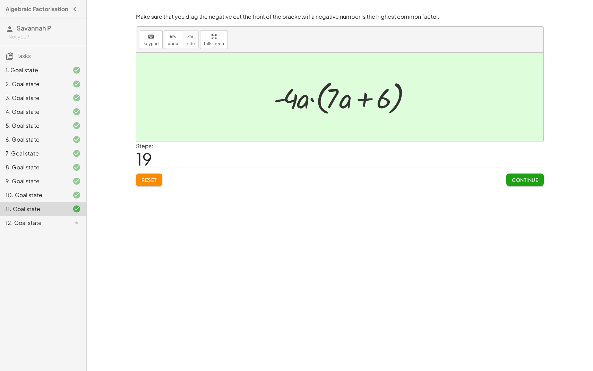
click at [75, 0] on html "Algebraic Factorisation Savannah P Not you? Tasks 1. Goal state 2. Goal state 3…" at bounding box center [296, 185] width 593 height 371
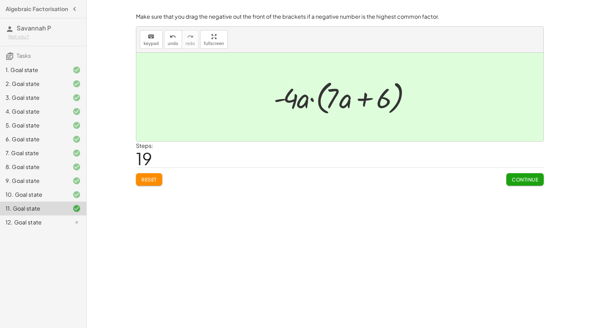
click at [532, 178] on span "Continue" at bounding box center [525, 179] width 26 height 6
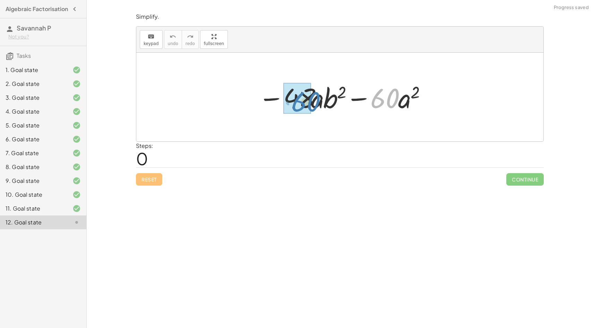
drag, startPoint x: 382, startPoint y: 91, endPoint x: 303, endPoint y: 95, distance: 79.1
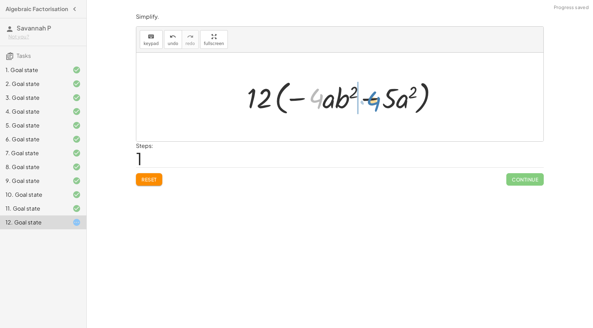
drag, startPoint x: 316, startPoint y: 96, endPoint x: 373, endPoint y: 99, distance: 56.6
click at [373, 99] on div at bounding box center [342, 97] width 198 height 40
drag, startPoint x: 373, startPoint y: 98, endPoint x: 354, endPoint y: 98, distance: 19.4
click at [354, 98] on div at bounding box center [342, 97] width 198 height 40
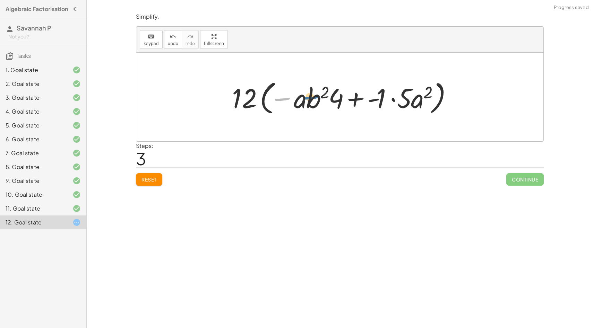
drag, startPoint x: 286, startPoint y: 98, endPoint x: 339, endPoint y: 95, distance: 53.1
click at [339, 95] on div at bounding box center [342, 97] width 228 height 40
drag, startPoint x: 284, startPoint y: 97, endPoint x: 340, endPoint y: 96, distance: 56.5
click at [340, 96] on div at bounding box center [342, 97] width 228 height 40
click at [357, 97] on div at bounding box center [342, 97] width 228 height 40
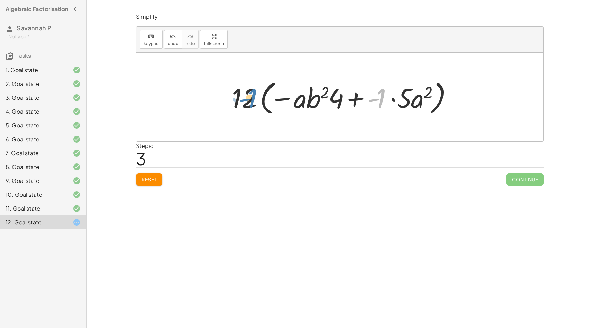
drag, startPoint x: 378, startPoint y: 101, endPoint x: 246, endPoint y: 102, distance: 131.4
click at [246, 102] on div at bounding box center [342, 97] width 228 height 40
drag, startPoint x: 376, startPoint y: 102, endPoint x: 466, endPoint y: 102, distance: 89.8
click at [466, 102] on div "− · 48 · a · b 2 − · 60 · a 2 − · 12 · 4 · a · b 2 − · 12 · 5 · a 2 · 12 · ( − …" at bounding box center [339, 97] width 407 height 89
drag, startPoint x: 380, startPoint y: 105, endPoint x: 306, endPoint y: 107, distance: 74.2
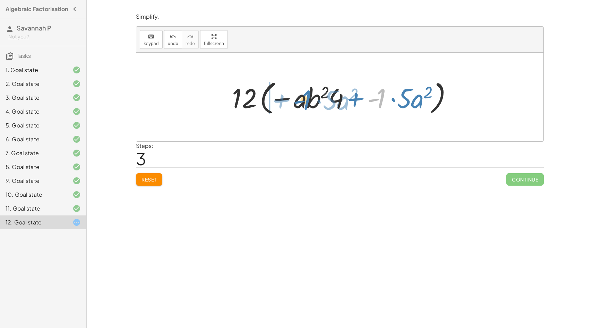
click at [306, 107] on div at bounding box center [342, 97] width 228 height 40
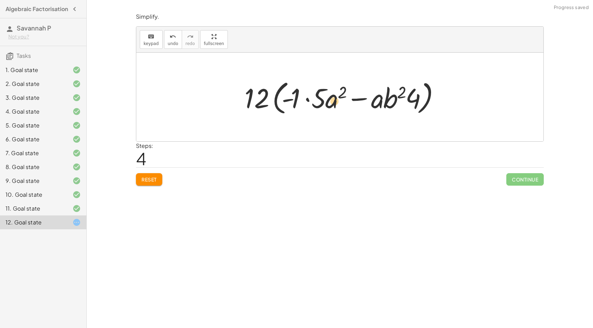
drag, startPoint x: 390, startPoint y: 95, endPoint x: 329, endPoint y: 98, distance: 61.1
click at [329, 98] on div at bounding box center [342, 97] width 203 height 40
drag, startPoint x: 417, startPoint y: 99, endPoint x: 368, endPoint y: 98, distance: 49.2
click at [368, 98] on div at bounding box center [342, 97] width 203 height 40
click at [363, 98] on div at bounding box center [342, 97] width 203 height 40
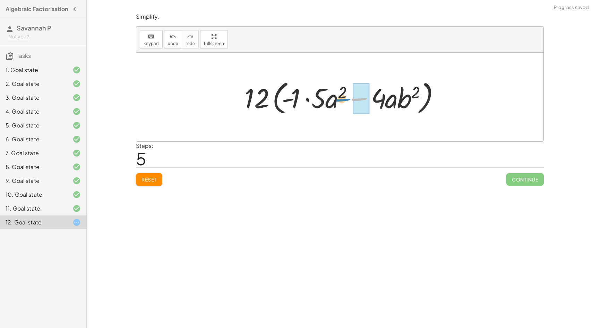
drag, startPoint x: 363, startPoint y: 98, endPoint x: 347, endPoint y: 99, distance: 16.7
click at [347, 99] on div at bounding box center [342, 97] width 203 height 40
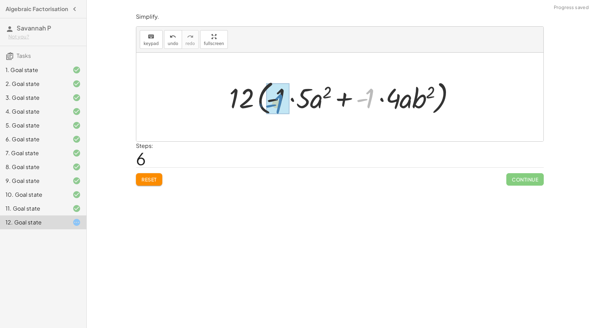
drag, startPoint x: 370, startPoint y: 98, endPoint x: 278, endPoint y: 104, distance: 91.3
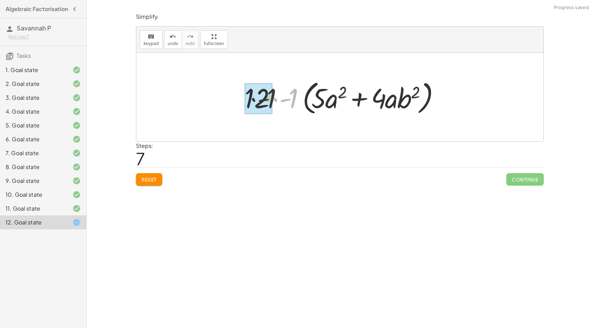
drag, startPoint x: 291, startPoint y: 100, endPoint x: 266, endPoint y: 100, distance: 24.3
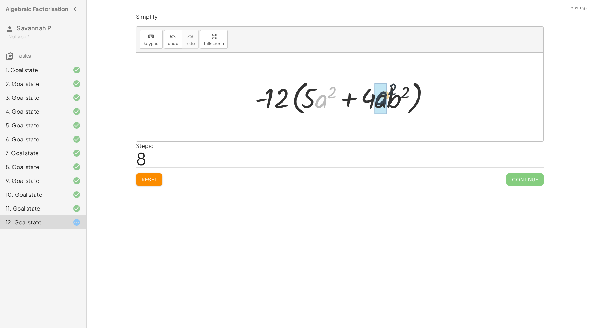
drag, startPoint x: 325, startPoint y: 101, endPoint x: 389, endPoint y: 97, distance: 64.2
click at [389, 97] on div at bounding box center [342, 97] width 182 height 40
click at [335, 100] on div at bounding box center [342, 97] width 182 height 40
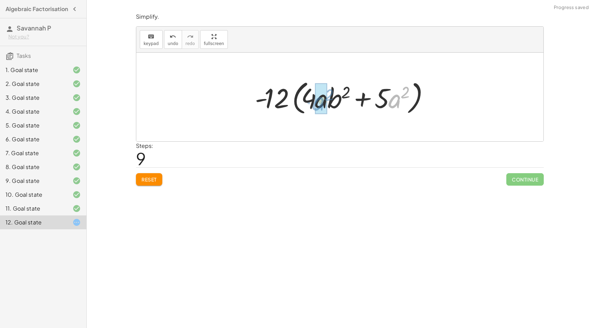
drag, startPoint x: 397, startPoint y: 102, endPoint x: 320, endPoint y: 103, distance: 76.6
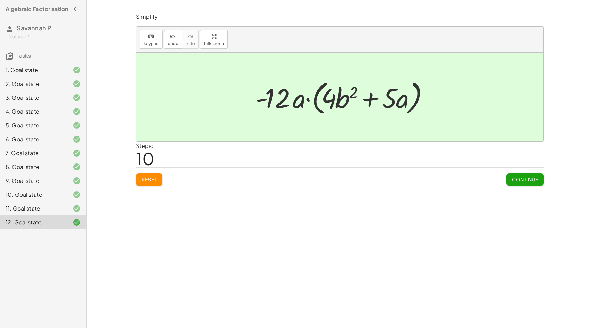
click at [66, 74] on div at bounding box center [70, 70] width 19 height 8
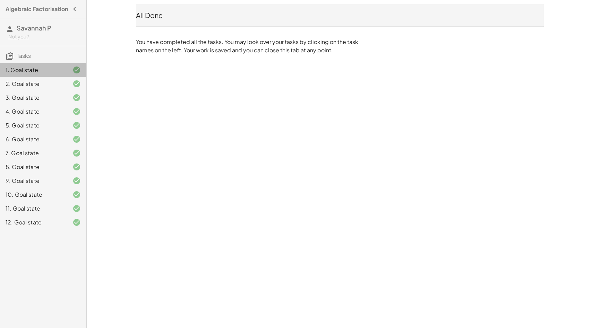
click at [64, 74] on div at bounding box center [70, 70] width 19 height 8
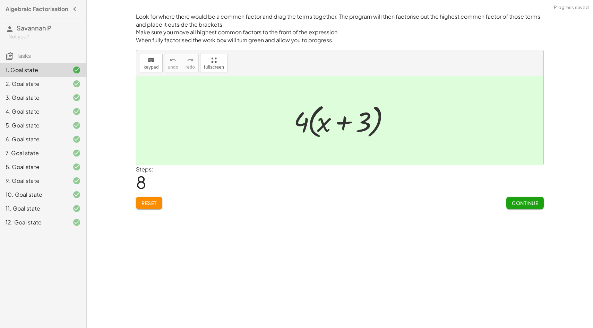
click at [64, 74] on div at bounding box center [70, 70] width 19 height 8
click at [147, 205] on span "Reset" at bounding box center [148, 203] width 15 height 6
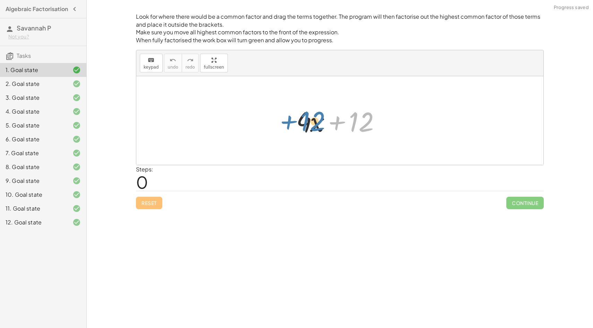
drag, startPoint x: 358, startPoint y: 125, endPoint x: 309, endPoint y: 124, distance: 48.5
click at [309, 124] on div at bounding box center [343, 121] width 100 height 36
drag, startPoint x: 313, startPoint y: 123, endPoint x: 358, endPoint y: 121, distance: 44.4
click at [358, 121] on div at bounding box center [343, 121] width 100 height 36
drag, startPoint x: 301, startPoint y: 116, endPoint x: 361, endPoint y: 118, distance: 59.3
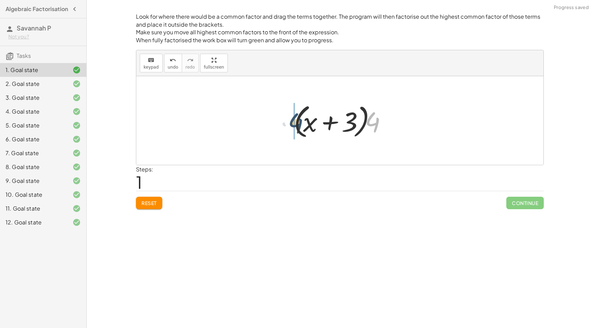
drag, startPoint x: 370, startPoint y: 119, endPoint x: 284, endPoint y: 119, distance: 85.6
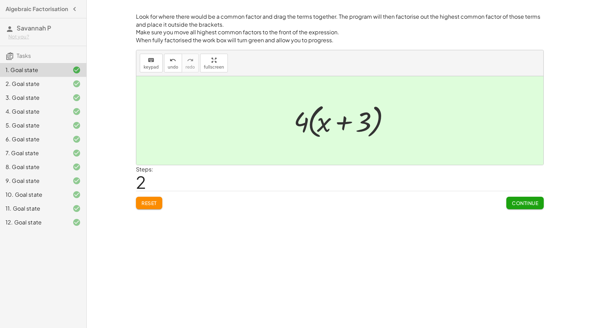
click at [152, 206] on span "Reset" at bounding box center [148, 203] width 15 height 6
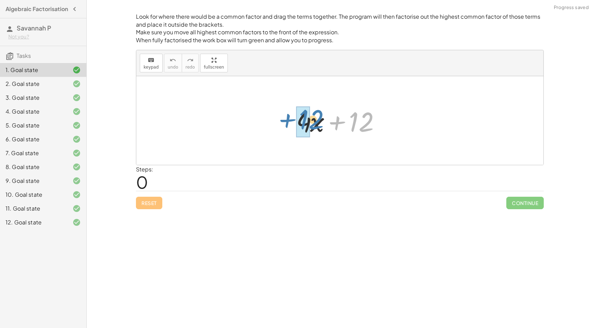
drag, startPoint x: 353, startPoint y: 125, endPoint x: 303, endPoint y: 122, distance: 50.0
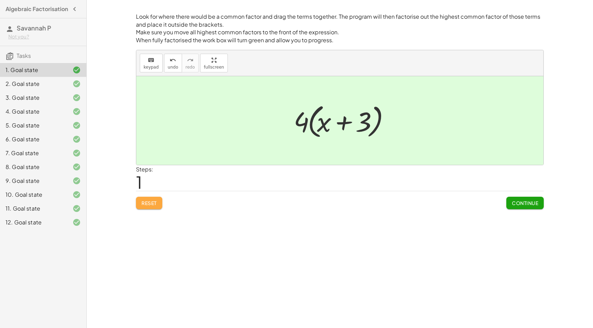
click at [157, 205] on span "Reset" at bounding box center [148, 203] width 15 height 6
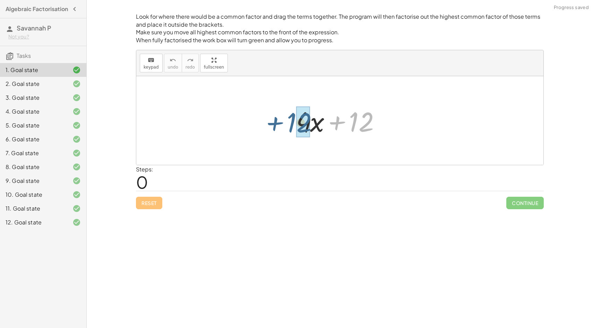
drag, startPoint x: 365, startPoint y: 118, endPoint x: 303, endPoint y: 119, distance: 62.1
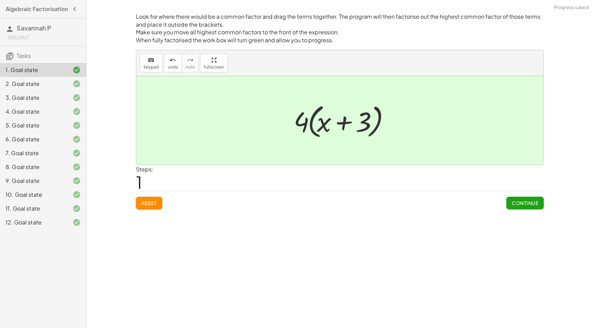
click at [153, 194] on div "Reset Continue" at bounding box center [340, 200] width 408 height 18
click at [153, 202] on span "Reset" at bounding box center [148, 203] width 15 height 6
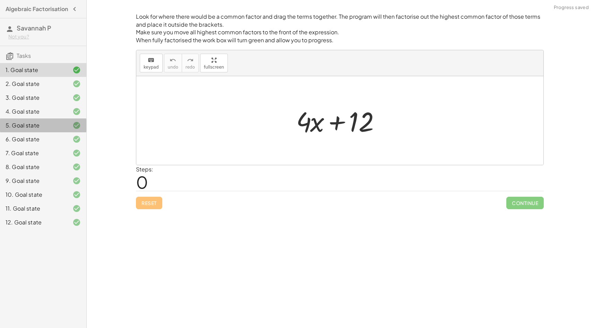
click at [60, 130] on div "5. Goal state" at bounding box center [34, 125] width 56 height 8
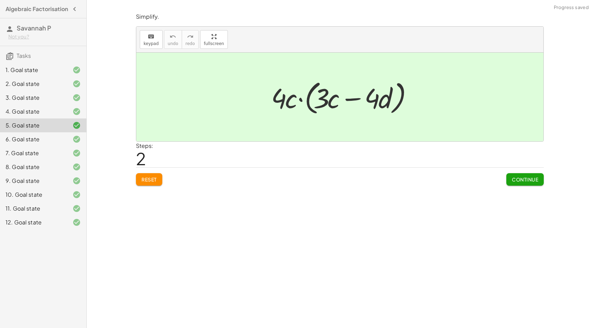
click at [57, 74] on div "1. Goal state" at bounding box center [34, 70] width 56 height 8
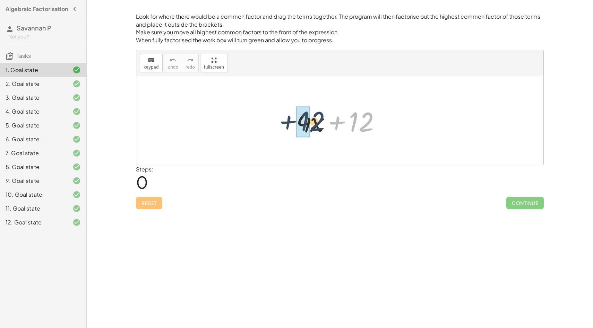
drag, startPoint x: 362, startPoint y: 120, endPoint x: 310, endPoint y: 119, distance: 51.3
click at [310, 119] on div at bounding box center [343, 121] width 100 height 36
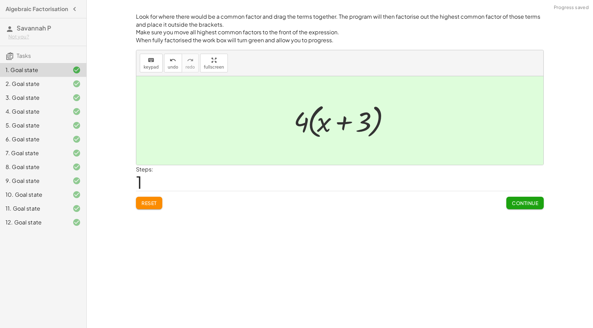
click at [50, 88] on div "2. Goal state" at bounding box center [34, 84] width 56 height 8
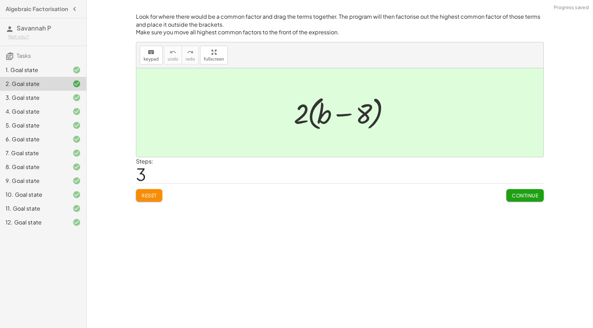
click at [146, 193] on span "Reset" at bounding box center [148, 195] width 15 height 6
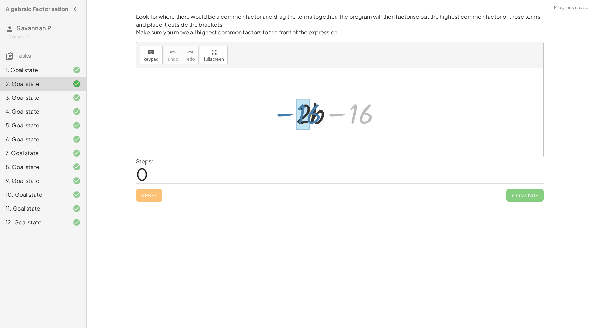
drag, startPoint x: 361, startPoint y: 111, endPoint x: 306, endPoint y: 111, distance: 54.4
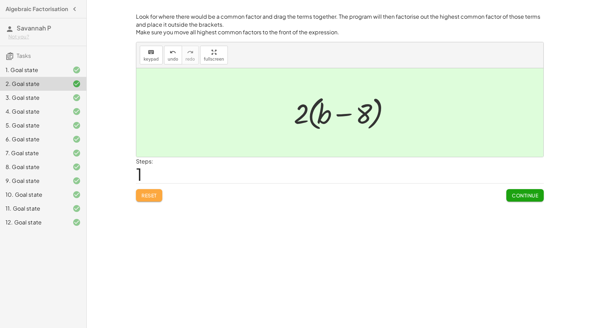
click at [149, 192] on span "Reset" at bounding box center [148, 195] width 15 height 6
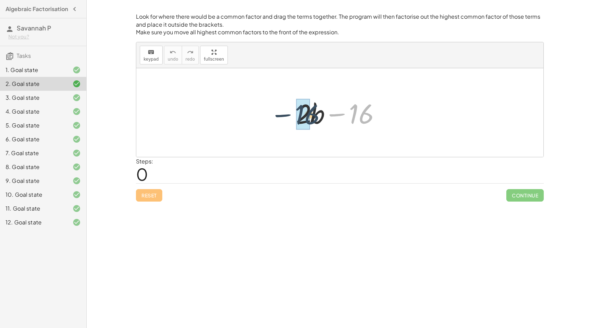
drag, startPoint x: 363, startPoint y: 120, endPoint x: 303, endPoint y: 122, distance: 60.3
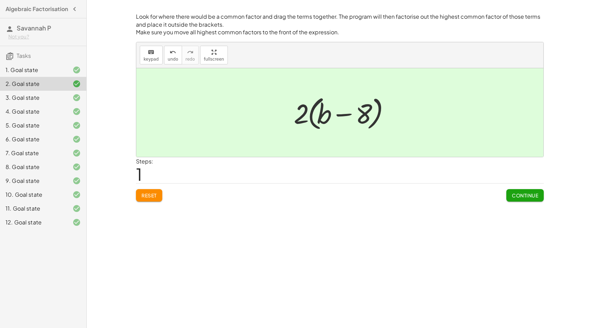
click at [536, 198] on span "Continue" at bounding box center [525, 195] width 26 height 6
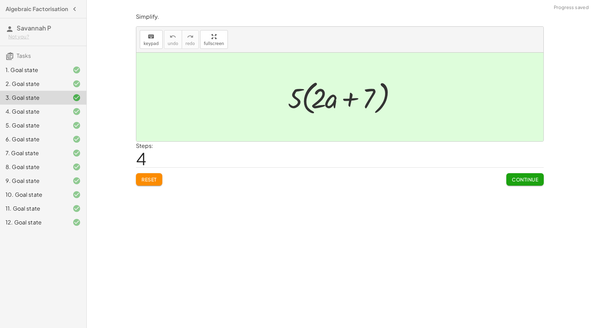
click at [67, 74] on div at bounding box center [70, 70] width 19 height 8
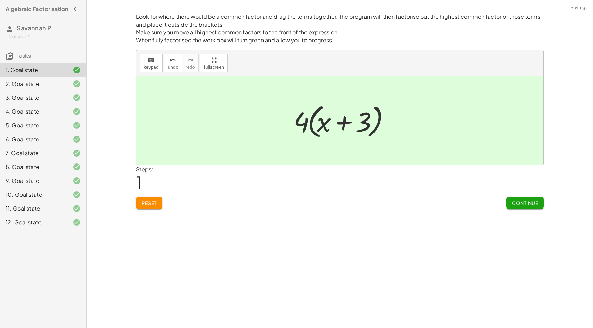
click at [64, 88] on div at bounding box center [70, 84] width 19 height 8
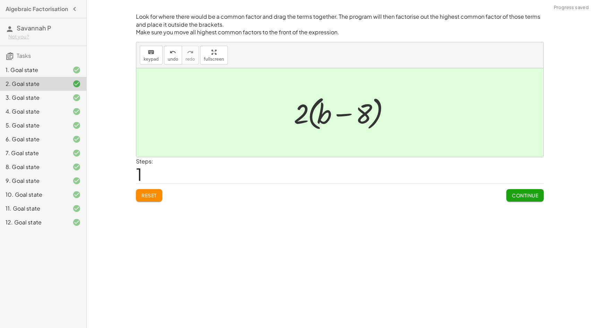
click at [61, 74] on div at bounding box center [70, 70] width 19 height 8
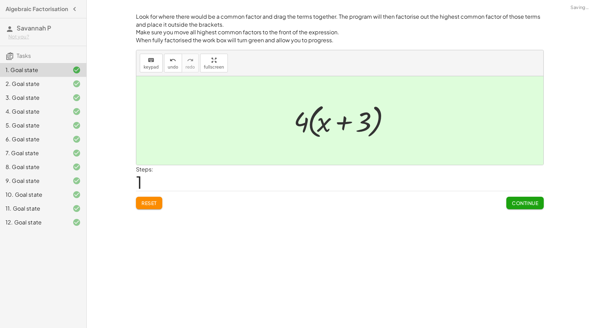
click at [61, 88] on div at bounding box center [70, 84] width 19 height 8
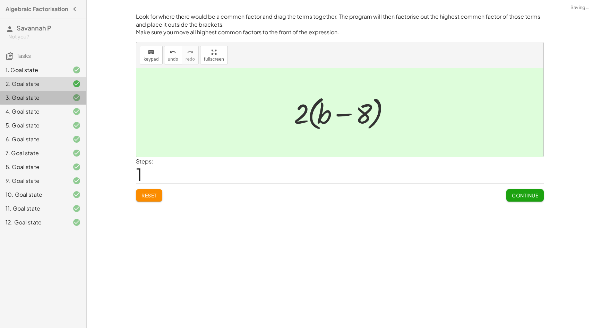
click at [53, 102] on div "3. Goal state" at bounding box center [34, 98] width 56 height 8
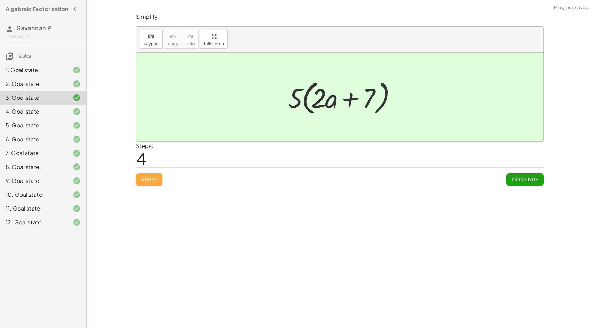
click at [149, 182] on button "Reset" at bounding box center [149, 179] width 26 height 12
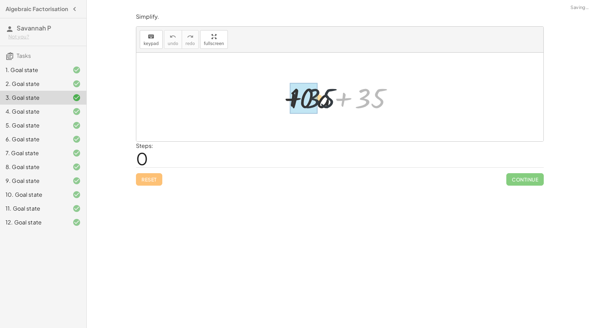
drag, startPoint x: 376, startPoint y: 96, endPoint x: 300, endPoint y: 96, distance: 76.3
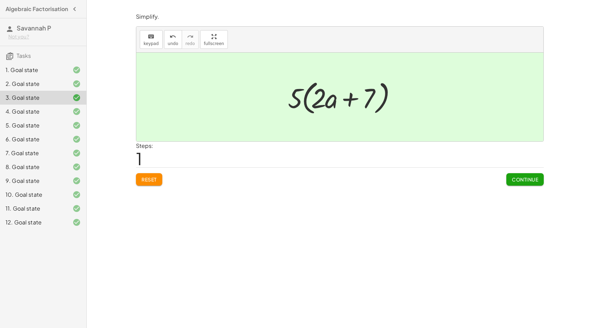
click at [145, 183] on button "Reset" at bounding box center [149, 179] width 26 height 12
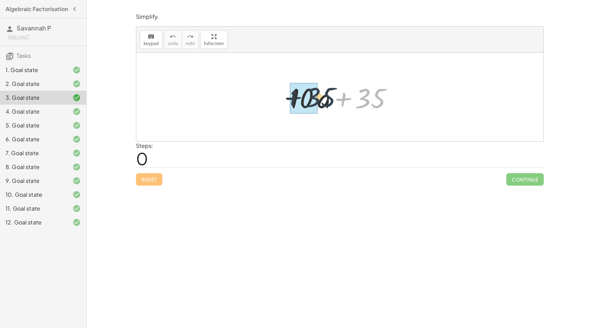
drag, startPoint x: 369, startPoint y: 102, endPoint x: 312, endPoint y: 100, distance: 56.9
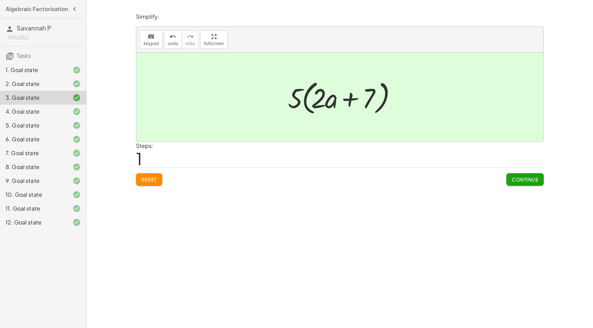
click at [519, 181] on span "Continue" at bounding box center [525, 179] width 26 height 6
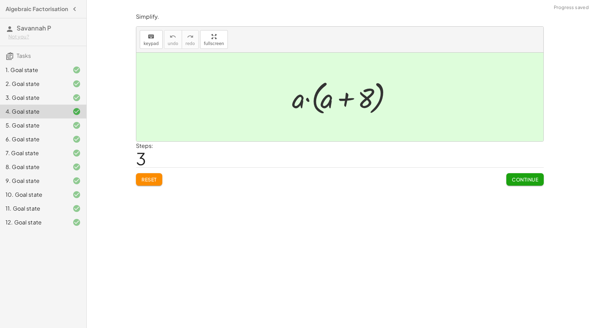
click at [144, 178] on span "Reset" at bounding box center [148, 179] width 15 height 6
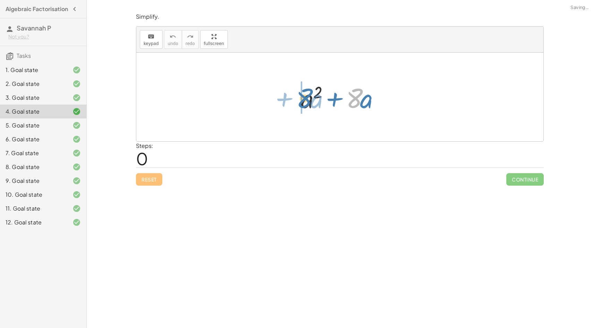
drag, startPoint x: 360, startPoint y: 96, endPoint x: 307, endPoint y: 96, distance: 53.0
click at [307, 96] on div at bounding box center [342, 97] width 91 height 36
click at [155, 182] on span "Reset" at bounding box center [148, 179] width 15 height 6
drag, startPoint x: 355, startPoint y: 102, endPoint x: 305, endPoint y: 102, distance: 49.6
click at [305, 102] on div at bounding box center [342, 97] width 91 height 36
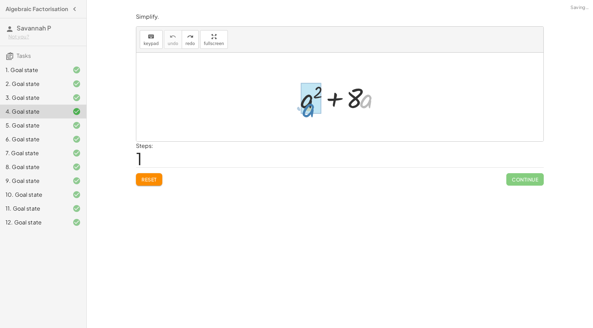
drag, startPoint x: 369, startPoint y: 104, endPoint x: 311, endPoint y: 112, distance: 58.5
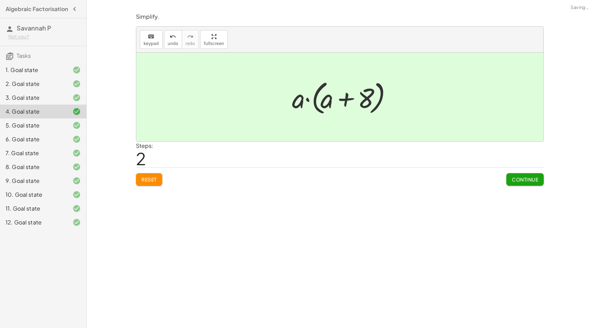
click at [155, 180] on span "Reset" at bounding box center [148, 179] width 15 height 6
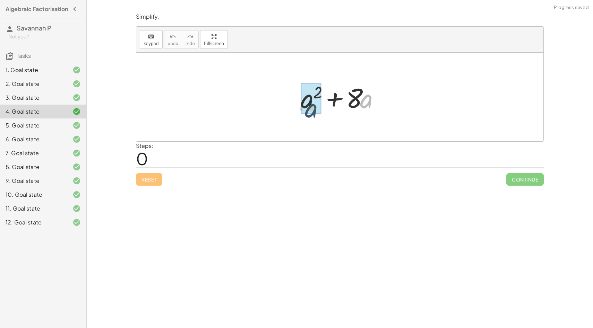
drag, startPoint x: 371, startPoint y: 103, endPoint x: 311, endPoint y: 106, distance: 60.1
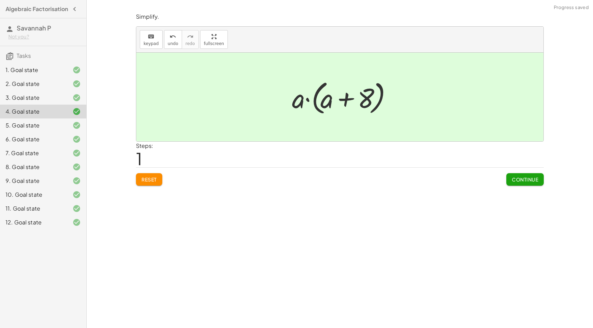
click at [512, 181] on span "Continue" at bounding box center [525, 179] width 26 height 6
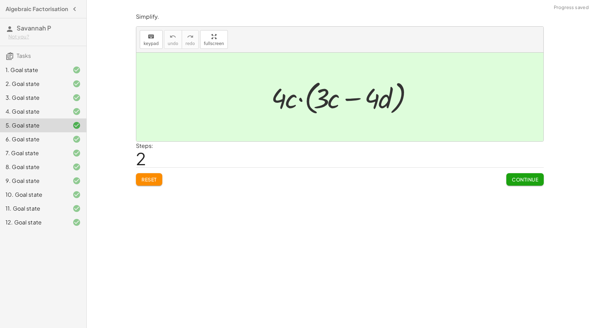
click at [158, 182] on button "Reset" at bounding box center [149, 179] width 26 height 12
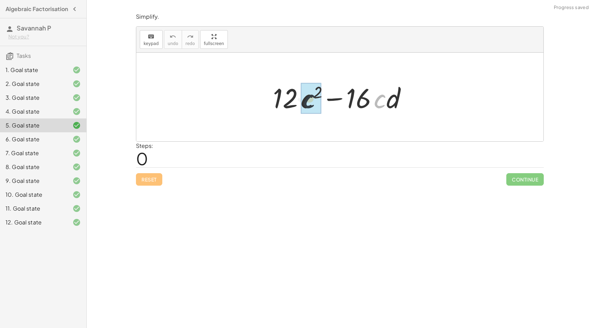
drag, startPoint x: 384, startPoint y: 102, endPoint x: 304, endPoint y: 102, distance: 79.4
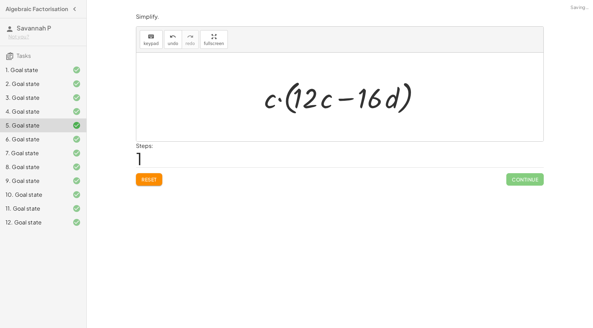
click at [157, 181] on span "Reset" at bounding box center [148, 179] width 15 height 6
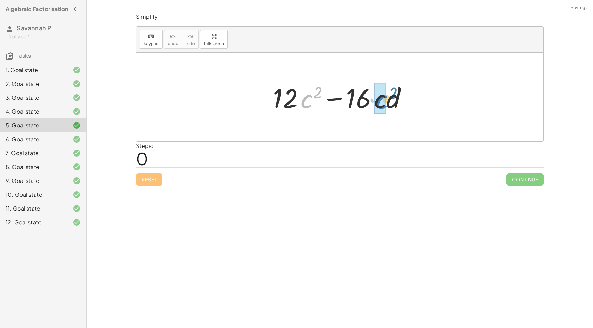
drag, startPoint x: 304, startPoint y: 100, endPoint x: 377, endPoint y: 100, distance: 72.8
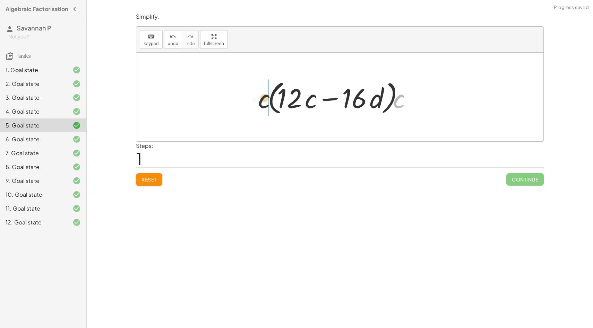
drag, startPoint x: 399, startPoint y: 102, endPoint x: 241, endPoint y: 100, distance: 158.1
click at [241, 100] on div "+ · 12 · c 2 − · 16 · c · d + · 12 · c · c − · 16 · c · d · c + · 12 · − · 16 ·…" at bounding box center [339, 97] width 407 height 89
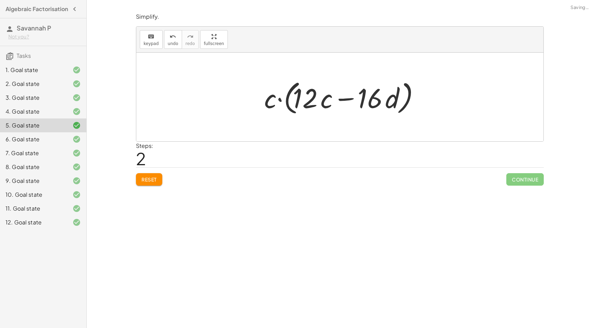
click at [151, 182] on span "Reset" at bounding box center [148, 179] width 15 height 6
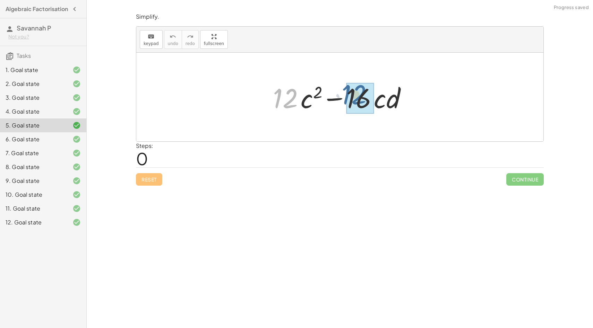
drag, startPoint x: 285, startPoint y: 101, endPoint x: 363, endPoint y: 97, distance: 77.4
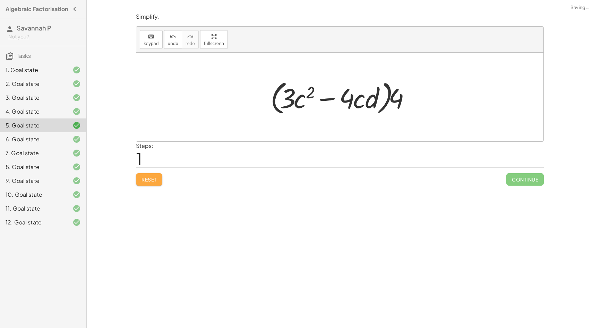
click at [145, 183] on button "Reset" at bounding box center [149, 179] width 26 height 12
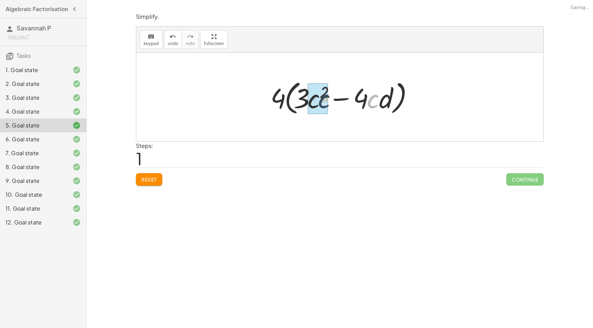
drag, startPoint x: 368, startPoint y: 100, endPoint x: 310, endPoint y: 100, distance: 58.6
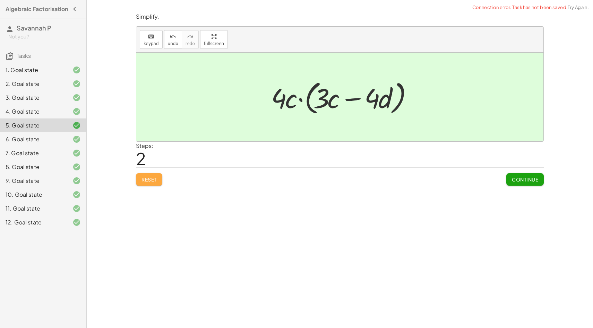
click at [141, 178] on button "Reset" at bounding box center [149, 179] width 26 height 12
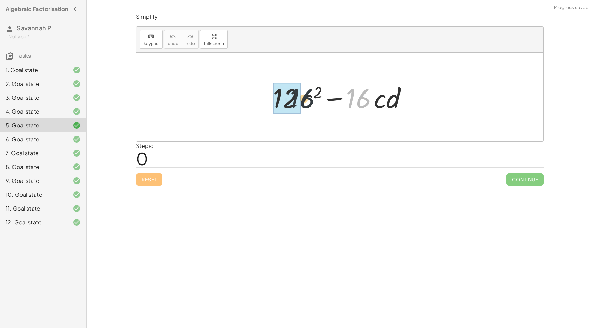
drag, startPoint x: 365, startPoint y: 94, endPoint x: 293, endPoint y: 94, distance: 71.8
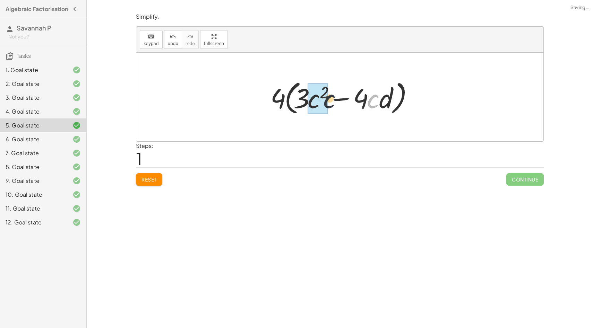
drag, startPoint x: 372, startPoint y: 100, endPoint x: 321, endPoint y: 98, distance: 51.3
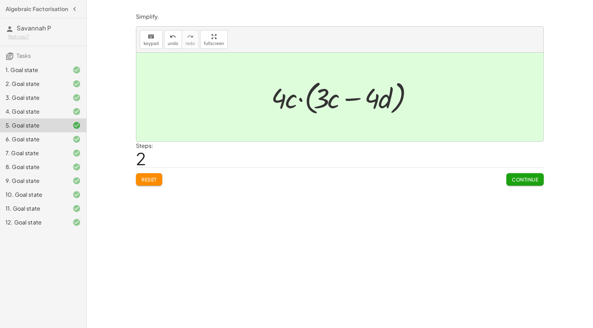
click at [146, 176] on span "Reset" at bounding box center [148, 179] width 15 height 6
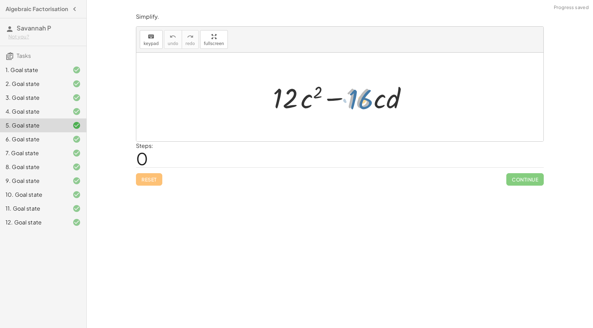
click at [363, 103] on div at bounding box center [342, 97] width 146 height 36
drag, startPoint x: 308, startPoint y: 96, endPoint x: 311, endPoint y: 97, distance: 3.5
click at [311, 97] on div at bounding box center [342, 97] width 146 height 36
drag, startPoint x: 360, startPoint y: 95, endPoint x: 285, endPoint y: 93, distance: 74.6
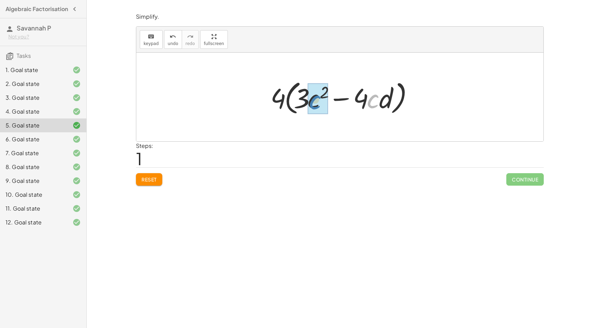
drag, startPoint x: 375, startPoint y: 104, endPoint x: 313, endPoint y: 105, distance: 62.1
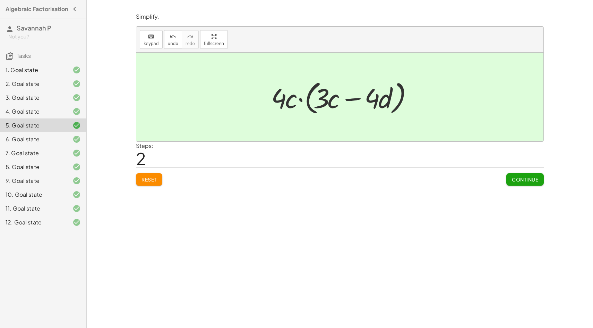
click at [73, 74] on icon at bounding box center [76, 70] width 8 height 8
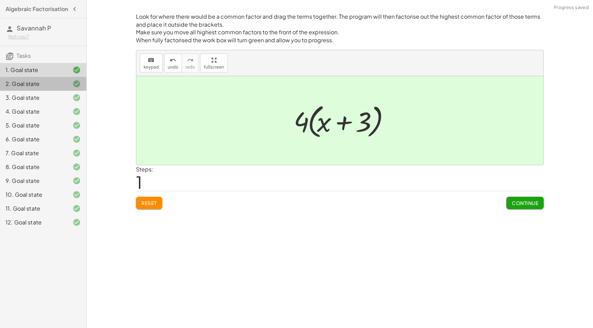
click at [69, 88] on div at bounding box center [70, 84] width 19 height 8
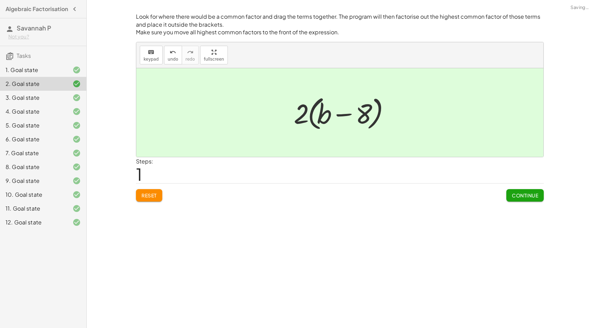
click at [68, 98] on div at bounding box center [70, 98] width 19 height 8
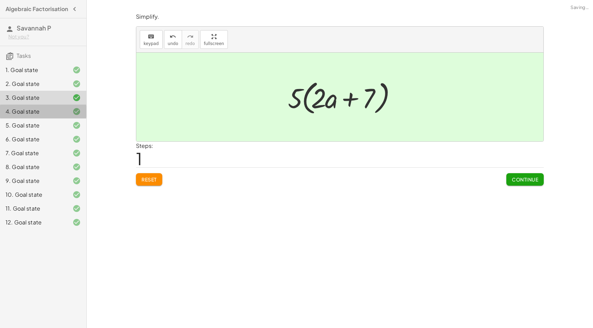
click at [64, 114] on div at bounding box center [70, 111] width 19 height 8
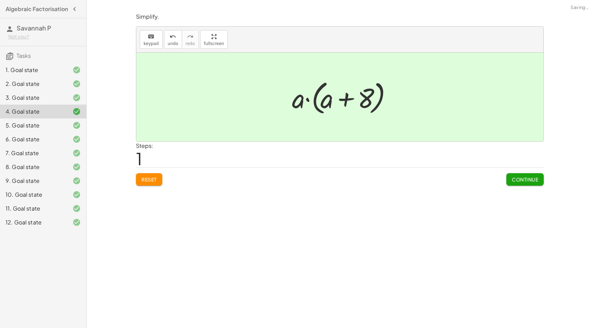
click at [62, 128] on div at bounding box center [70, 125] width 19 height 8
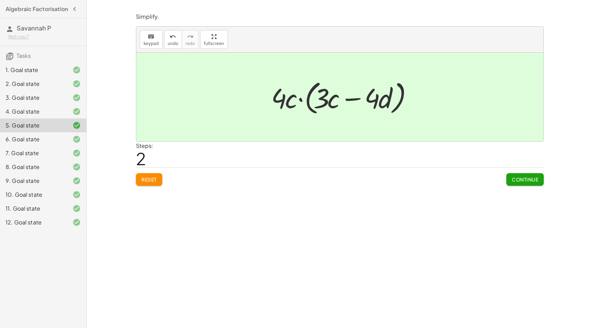
click at [58, 116] on div "4. Goal state" at bounding box center [34, 111] width 56 height 8
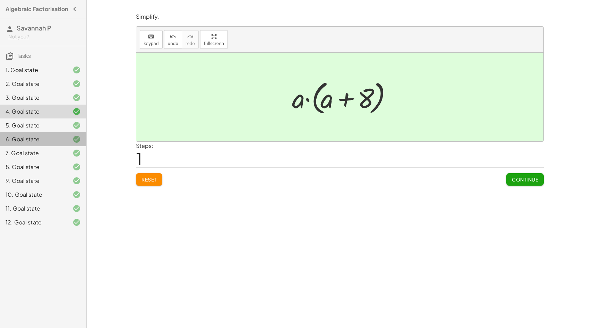
click at [53, 140] on div "6. Goal state" at bounding box center [34, 139] width 56 height 8
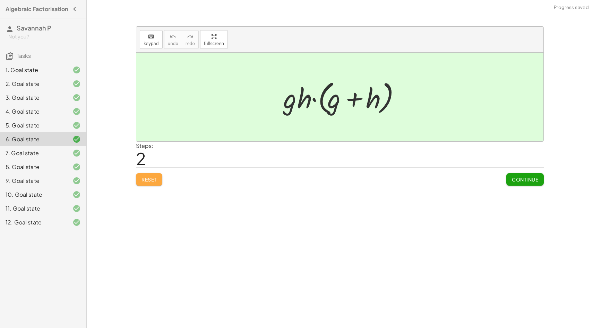
click at [145, 175] on button "Reset" at bounding box center [149, 179] width 26 height 12
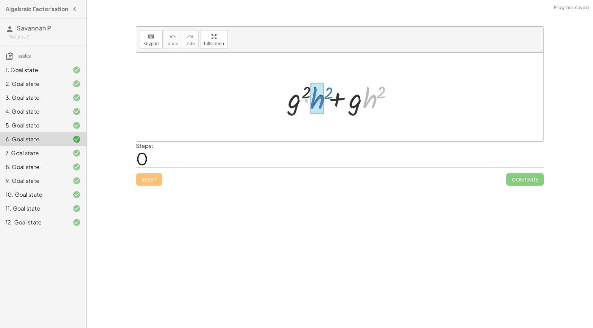
drag, startPoint x: 371, startPoint y: 108, endPoint x: 317, endPoint y: 109, distance: 53.4
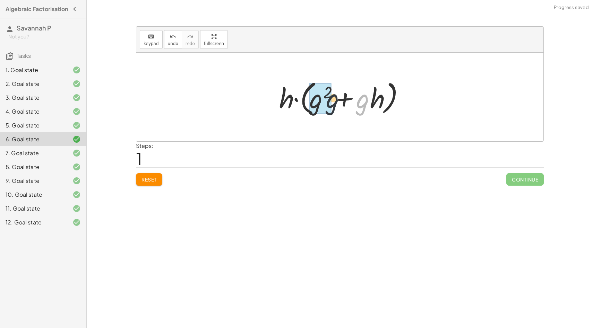
drag, startPoint x: 360, startPoint y: 105, endPoint x: 322, endPoint y: 104, distance: 37.1
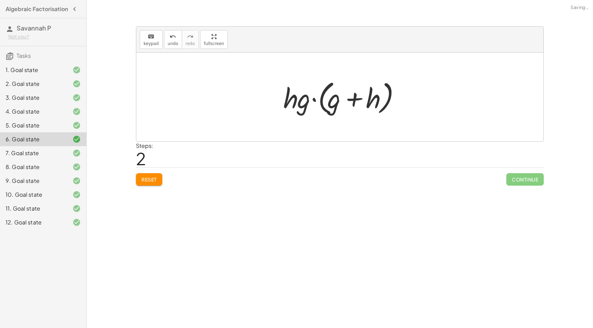
drag, startPoint x: 302, startPoint y: 99, endPoint x: 289, endPoint y: 99, distance: 12.5
click at [289, 99] on div at bounding box center [342, 97] width 125 height 40
click at [155, 174] on button "Reset" at bounding box center [149, 179] width 26 height 12
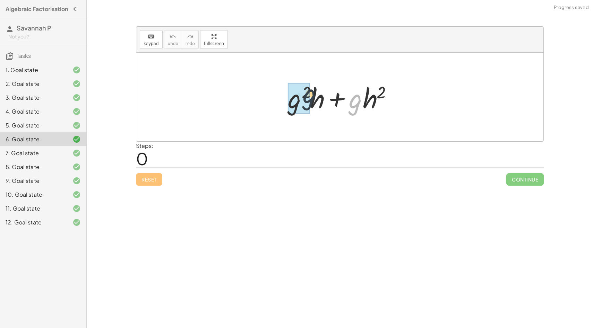
drag, startPoint x: 352, startPoint y: 103, endPoint x: 299, endPoint y: 97, distance: 53.0
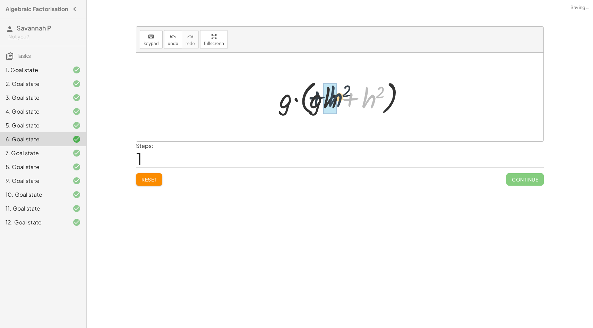
drag, startPoint x: 365, startPoint y: 100, endPoint x: 331, endPoint y: 98, distance: 34.4
